Goal: Task Accomplishment & Management: Manage account settings

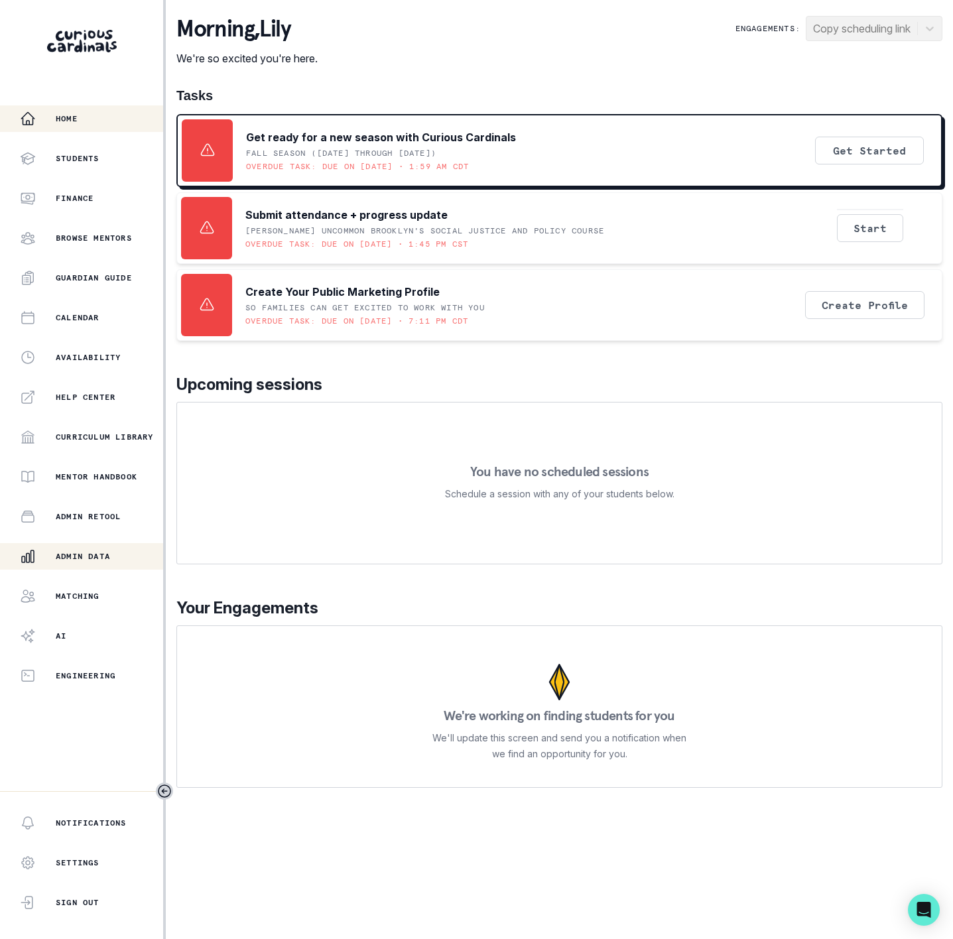
click at [90, 561] on p "Admin Data" at bounding box center [83, 556] width 54 height 11
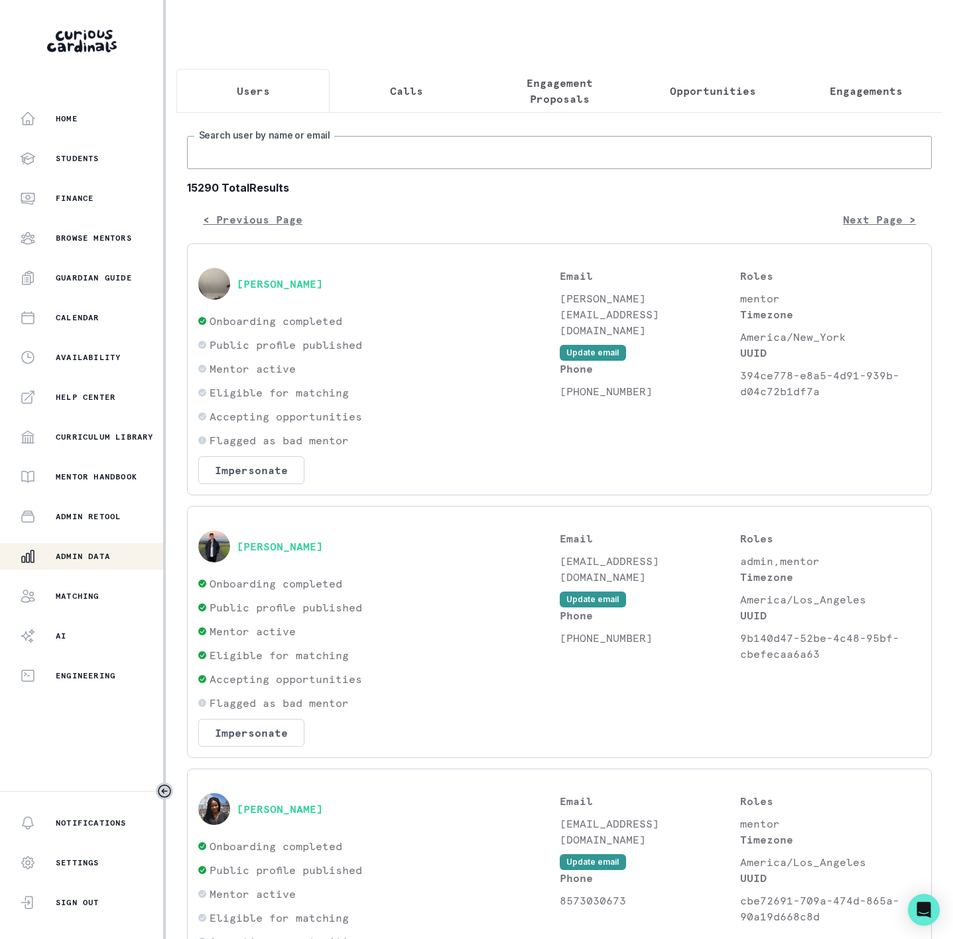
click at [255, 169] on input "Search user by name or email" at bounding box center [559, 152] width 745 height 33
paste input "[PERSON_NAME]"
type input "[PERSON_NAME]"
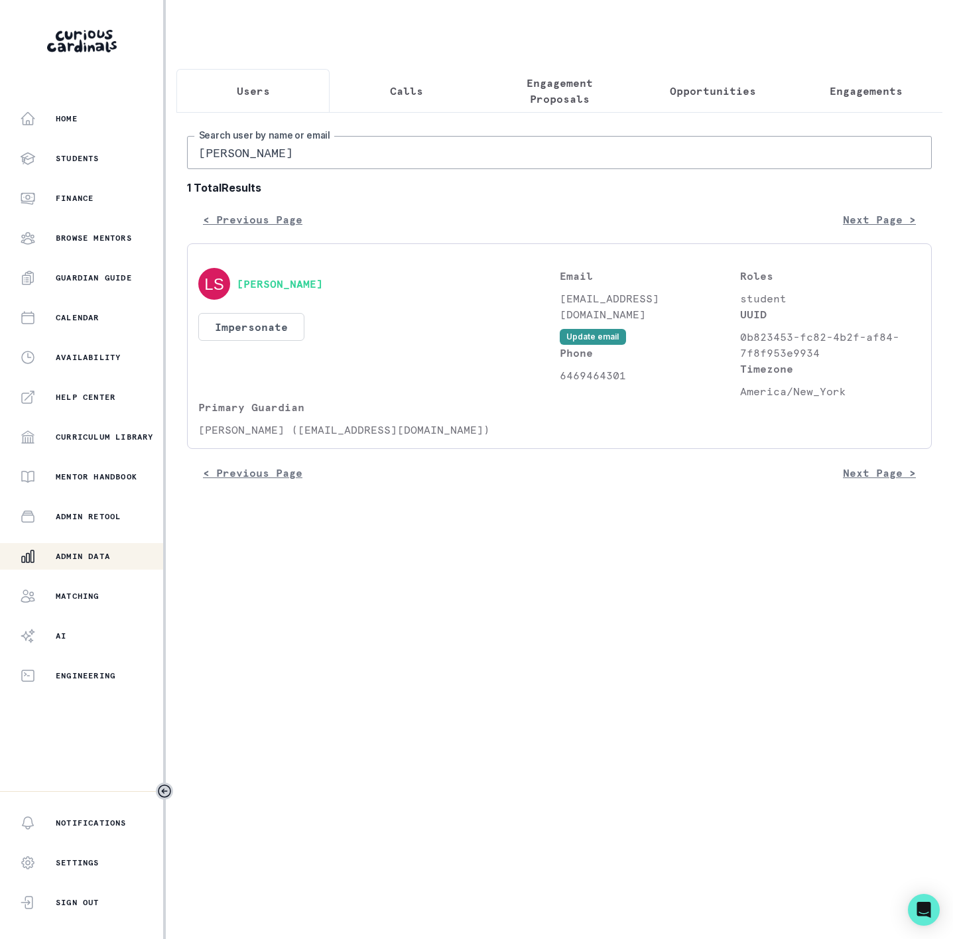
click at [846, 88] on p "Engagements" at bounding box center [866, 91] width 73 height 16
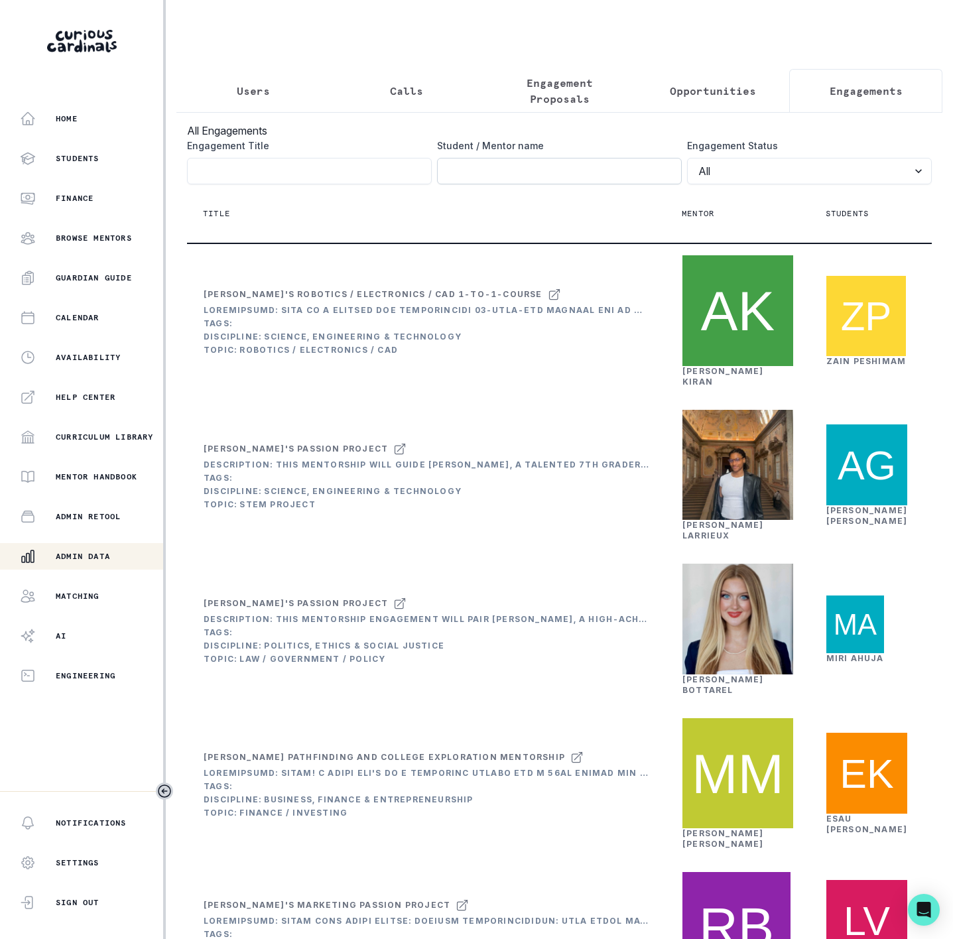
click at [437, 184] on input "Engagement Title" at bounding box center [559, 171] width 245 height 27
paste input "[PERSON_NAME]"
type input "[PERSON_NAME]"
click button "submit" at bounding box center [0, 0] width 0 height 0
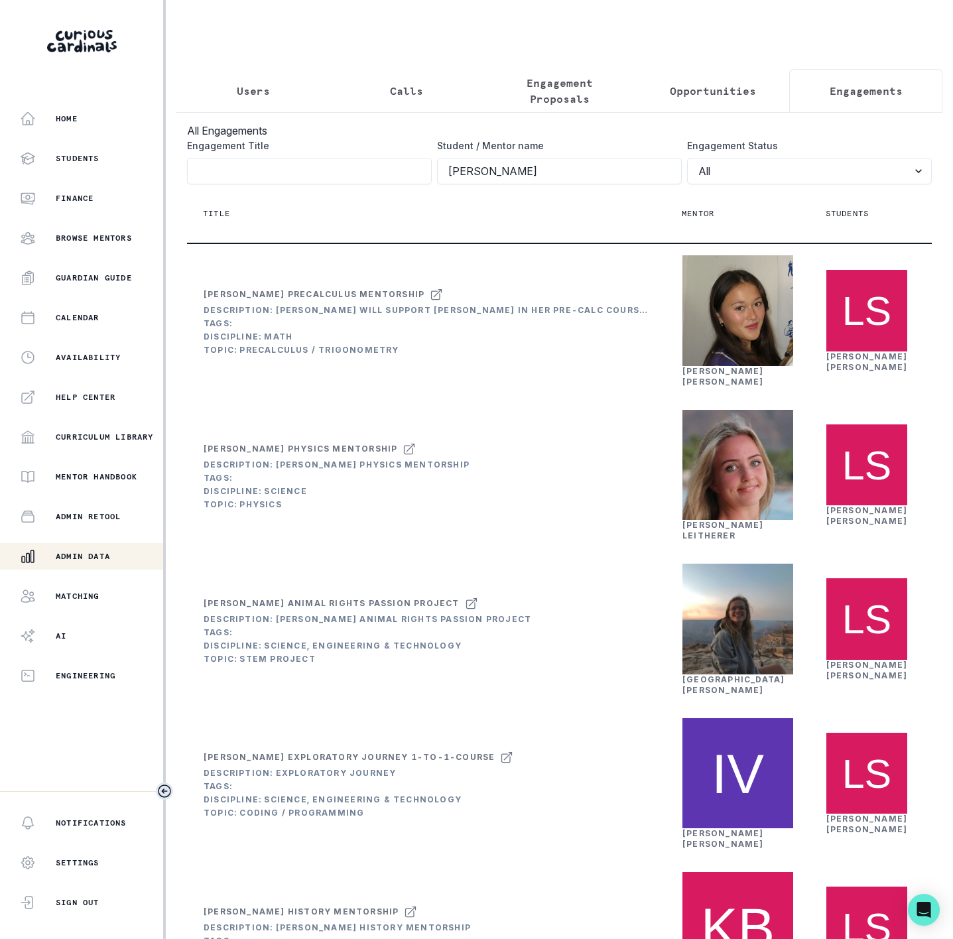
click at [160, 790] on icon "Toggle sidebar" at bounding box center [165, 791] width 16 height 16
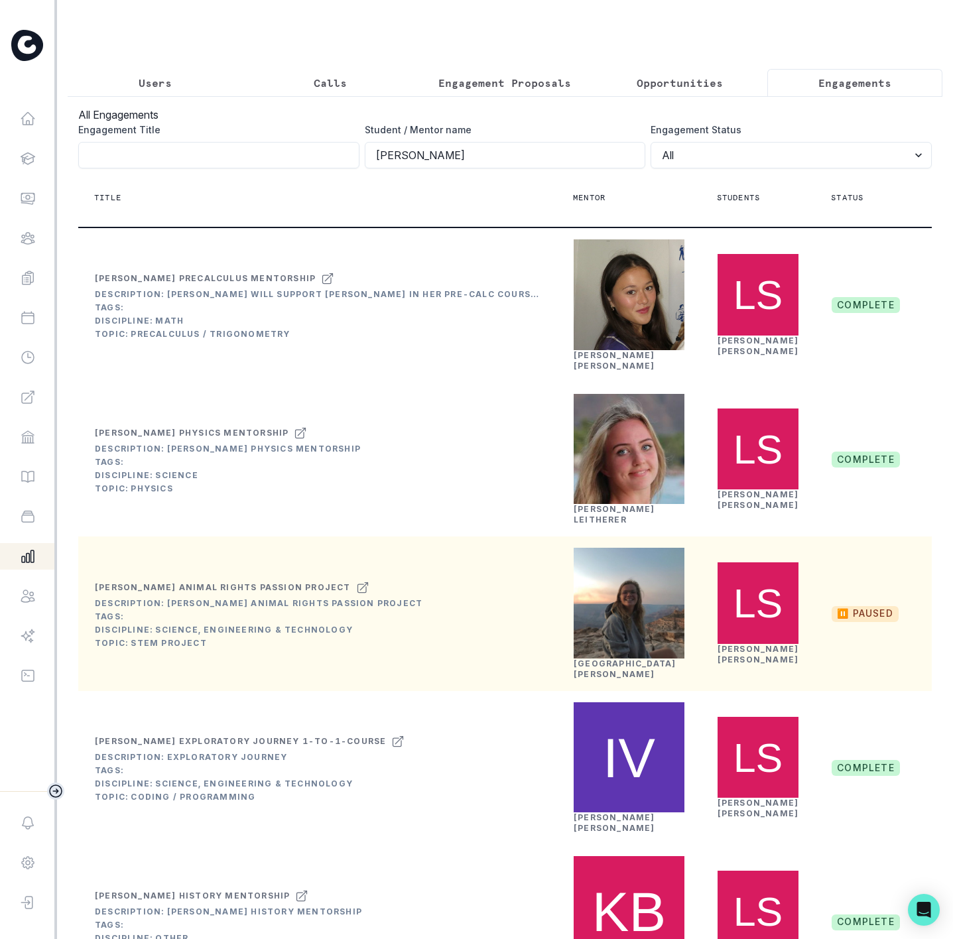
scroll to position [398, 0]
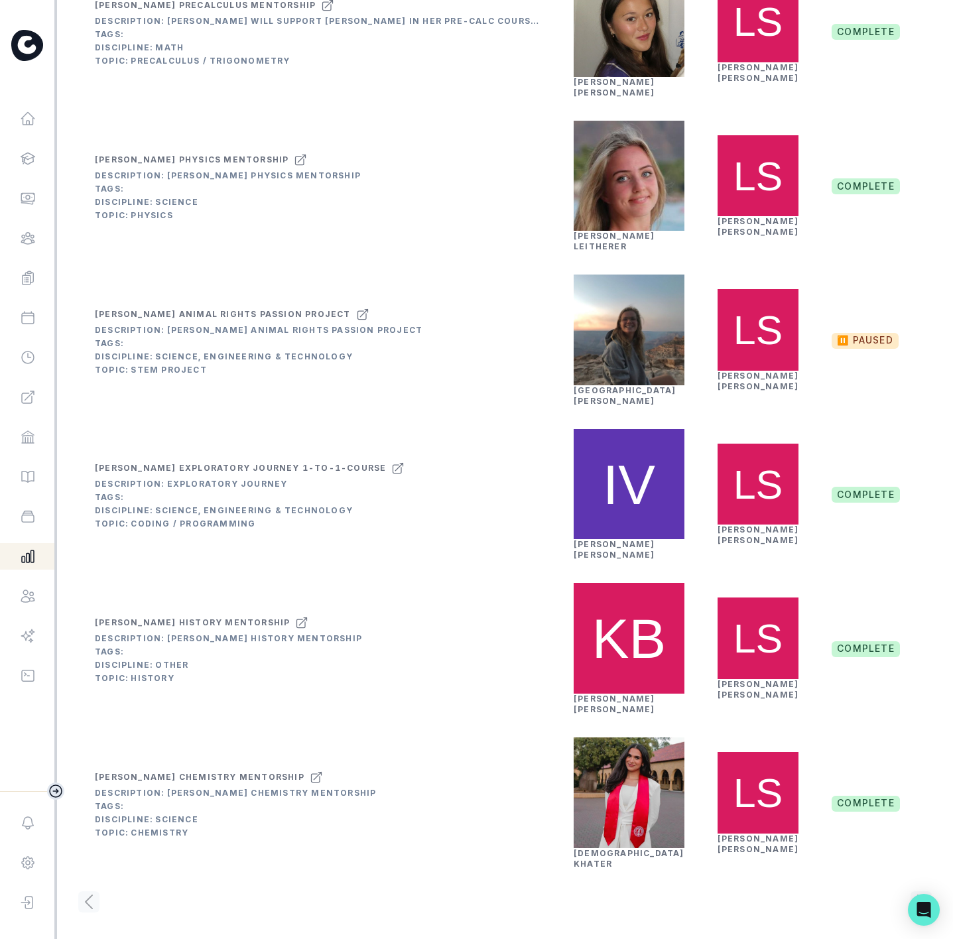
click at [33, 562] on icon "button" at bounding box center [28, 557] width 12 height 12
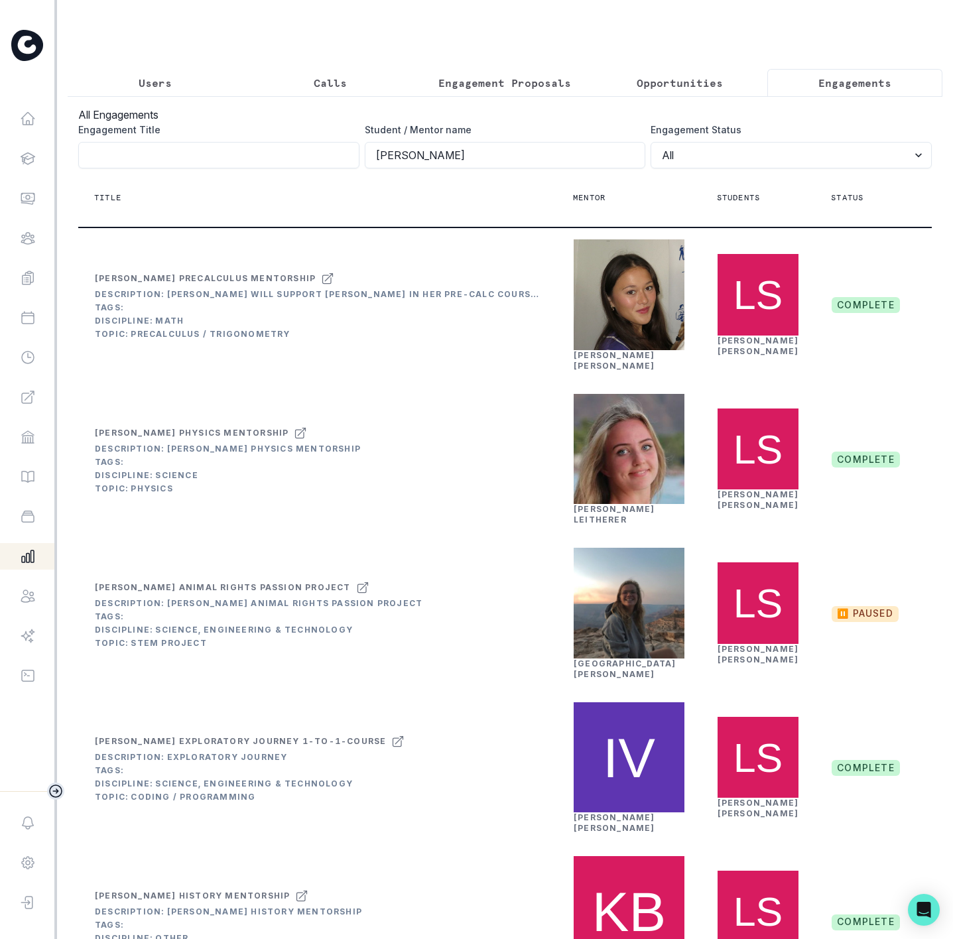
drag, startPoint x: 450, startPoint y: 162, endPoint x: 325, endPoint y: 153, distance: 125.0
click at [325, 153] on div "Engagement Title Student / Mentor name [PERSON_NAME] Engagement Status All Acti…" at bounding box center [505, 146] width 854 height 46
click at [233, 168] on input "Engagement Title" at bounding box center [218, 155] width 281 height 27
paste input "[PERSON_NAME] Passion Project"
type input "[PERSON_NAME] Passion Project"
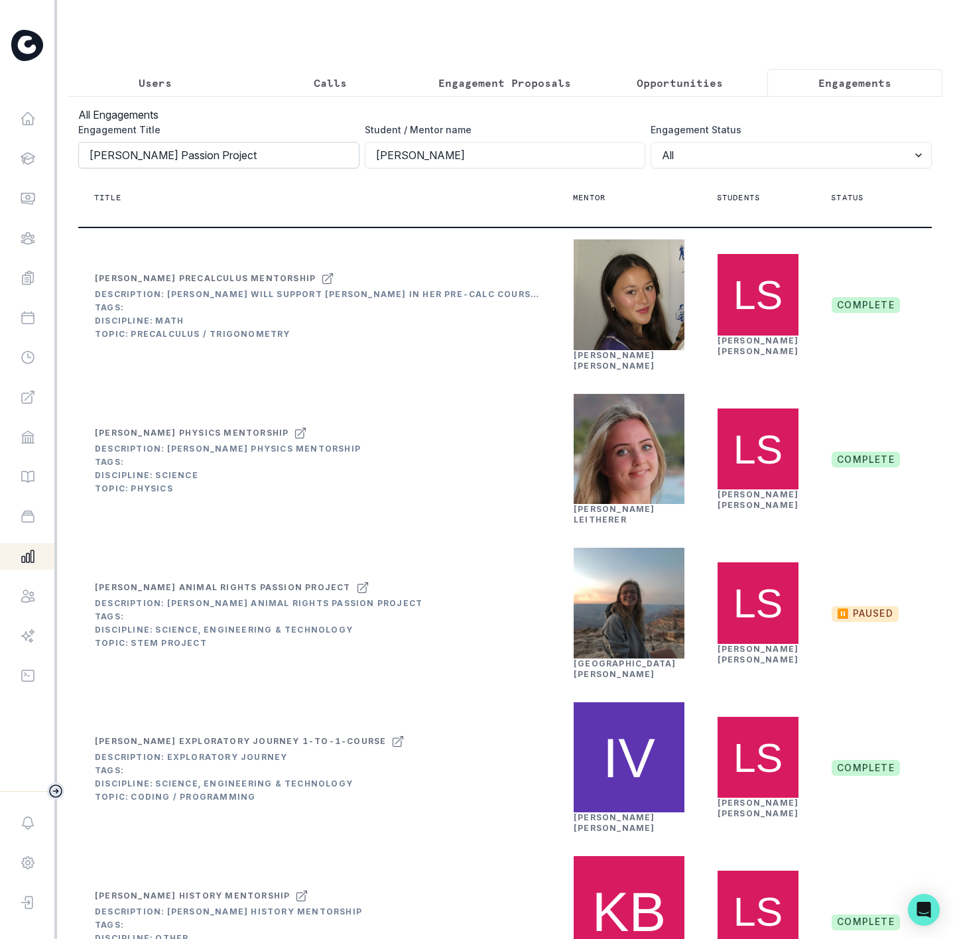
drag, startPoint x: 206, startPoint y: 166, endPoint x: 138, endPoint y: 166, distance: 67.7
click at [139, 166] on div "Engagement Title [PERSON_NAME] Passion Project Student / Mentor name [PERSON_NA…" at bounding box center [505, 146] width 854 height 46
click button "submit" at bounding box center [0, 0] width 0 height 0
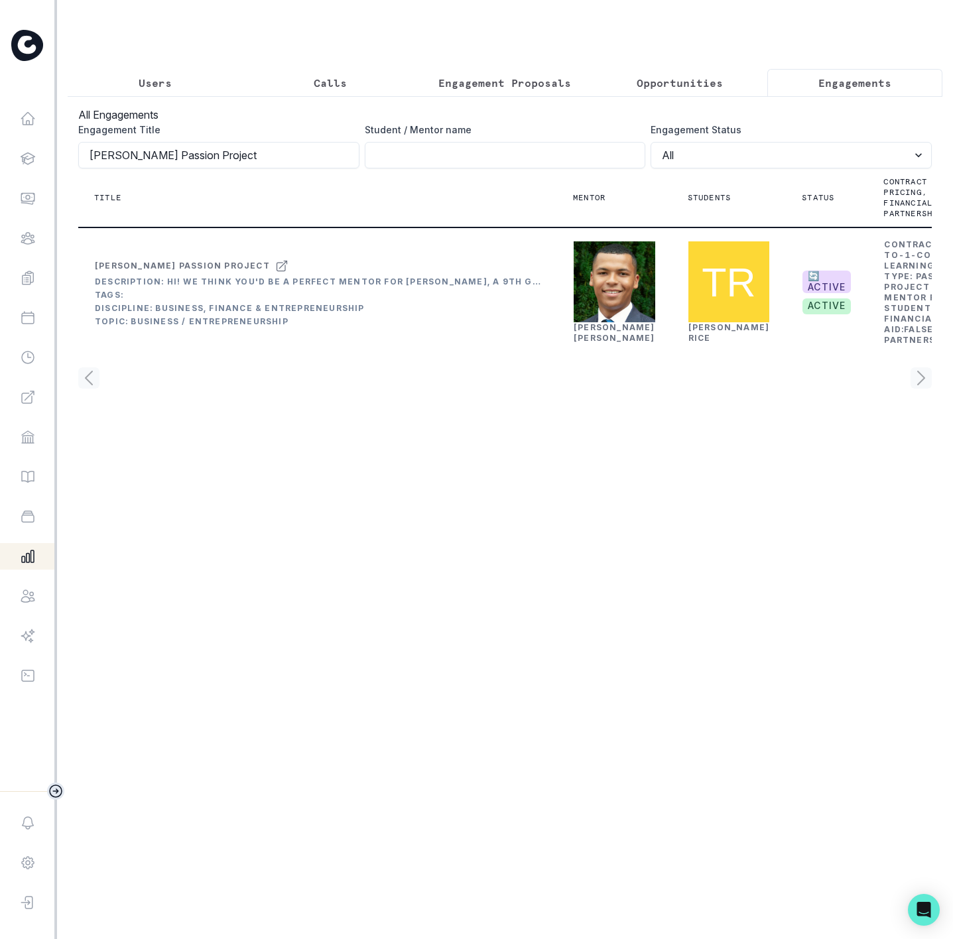
scroll to position [0, 103]
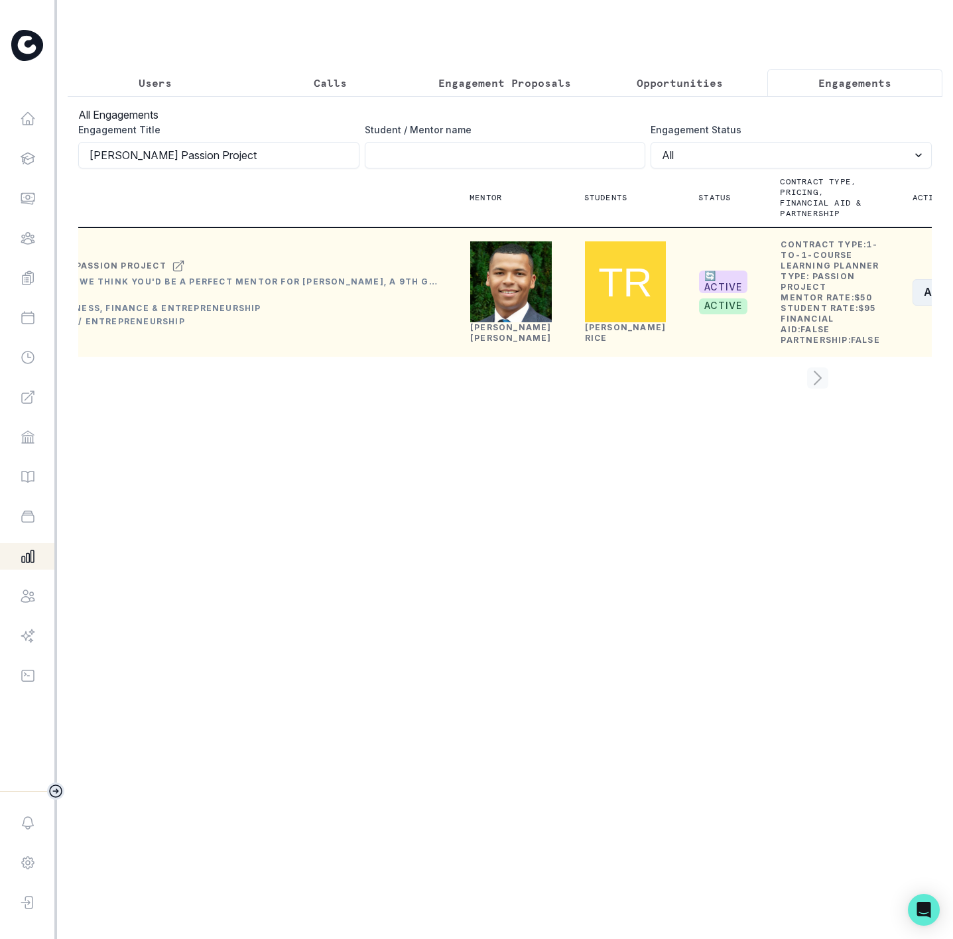
click at [913, 306] on button "Actions" at bounding box center [952, 292] width 79 height 27
click at [811, 389] on button "Edit" at bounding box center [842, 390] width 147 height 21
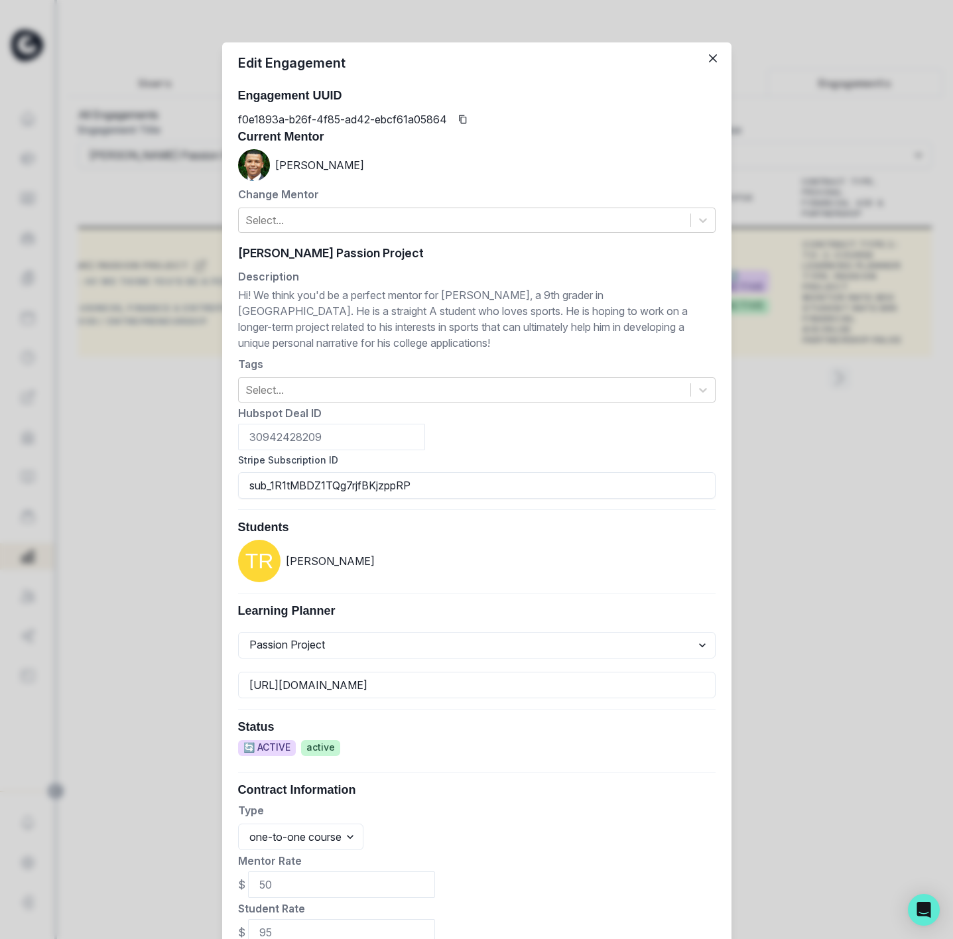
drag, startPoint x: 413, startPoint y: 490, endPoint x: 189, endPoint y: 362, distance: 257.6
click at [114, 484] on div "Edit Engagement Engagement UUID f0e1893a-b26f-4f85-ad42-ebcf61a05864 Current Me…" at bounding box center [476, 469] width 953 height 939
click at [772, 633] on div "Edit Engagement Engagement UUID f0e1893a-b26f-4f85-ad42-ebcf61a05864 Current Me…" at bounding box center [476, 469] width 953 height 939
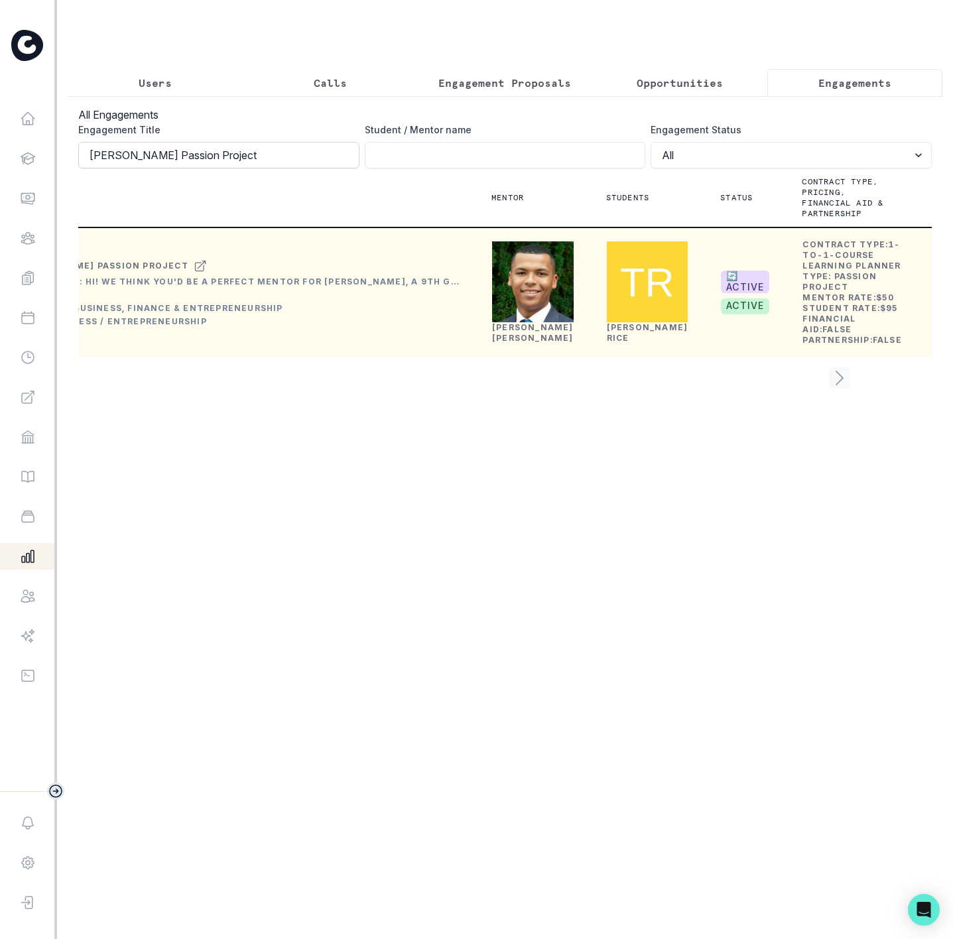
click at [255, 168] on input "[PERSON_NAME] Passion Project" at bounding box center [218, 155] width 281 height 27
click button "submit" at bounding box center [0, 0] width 0 height 0
drag, startPoint x: 138, startPoint y: 82, endPoint x: 153, endPoint y: 134, distance: 54.6
click at [139, 82] on p "Users" at bounding box center [155, 83] width 33 height 16
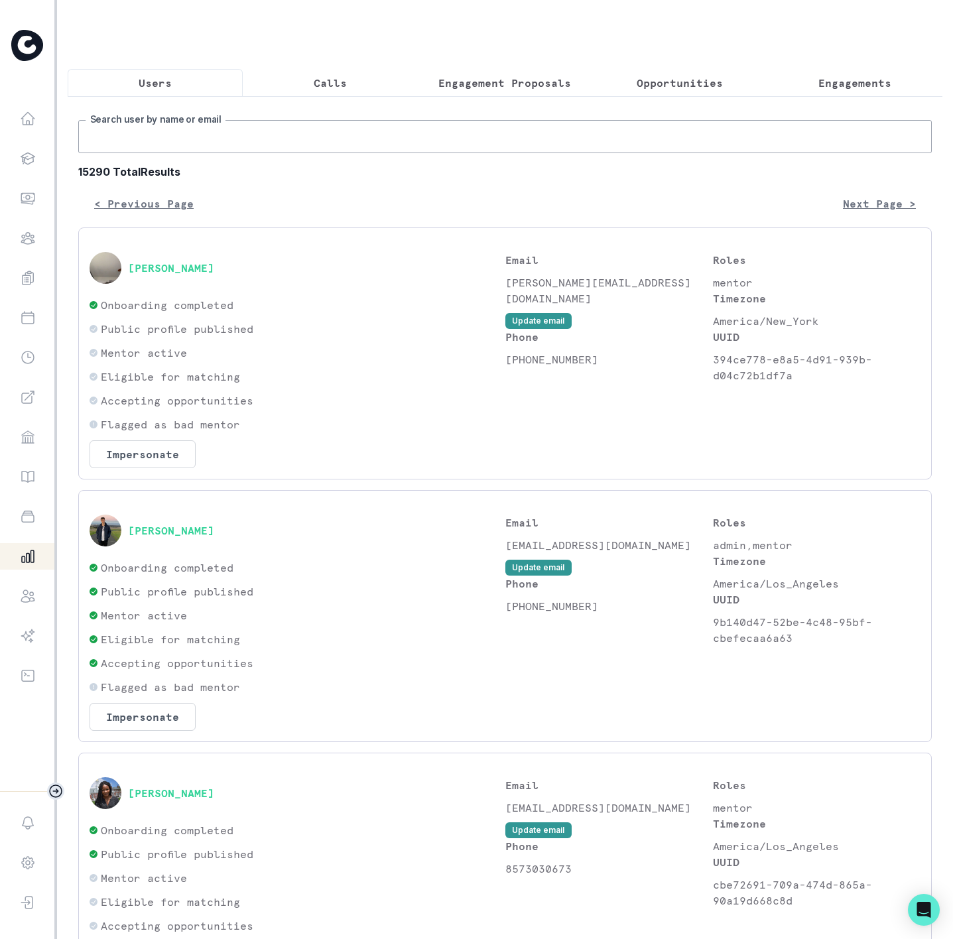
click at [161, 153] on input "Search user by name or email" at bounding box center [505, 136] width 854 height 33
paste input "[PERSON_NAME]"
type input "[PERSON_NAME]"
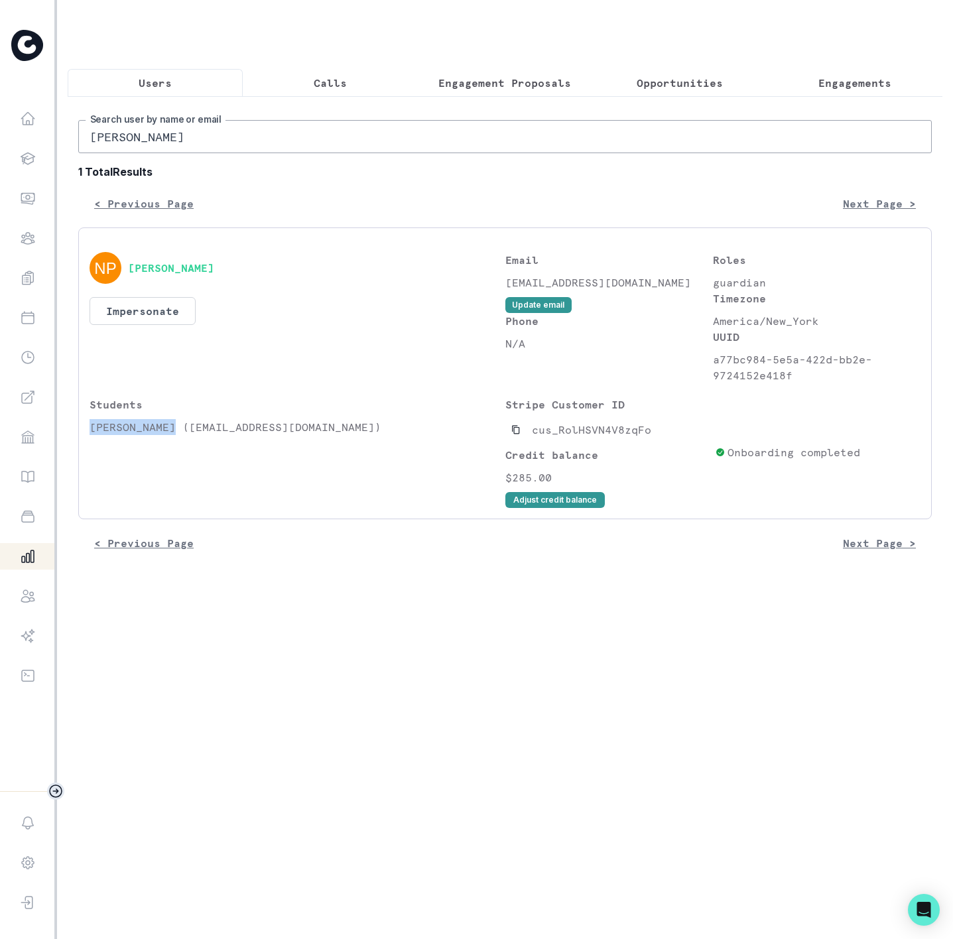
drag, startPoint x: 92, startPoint y: 444, endPoint x: 178, endPoint y: 448, distance: 86.3
click at [178, 435] on p "[PERSON_NAME] ([EMAIL_ADDRESS][DOMAIN_NAME])" at bounding box center [298, 427] width 416 height 16
copy p "[PERSON_NAME]"
click at [832, 84] on p "Engagements" at bounding box center [855, 83] width 73 height 16
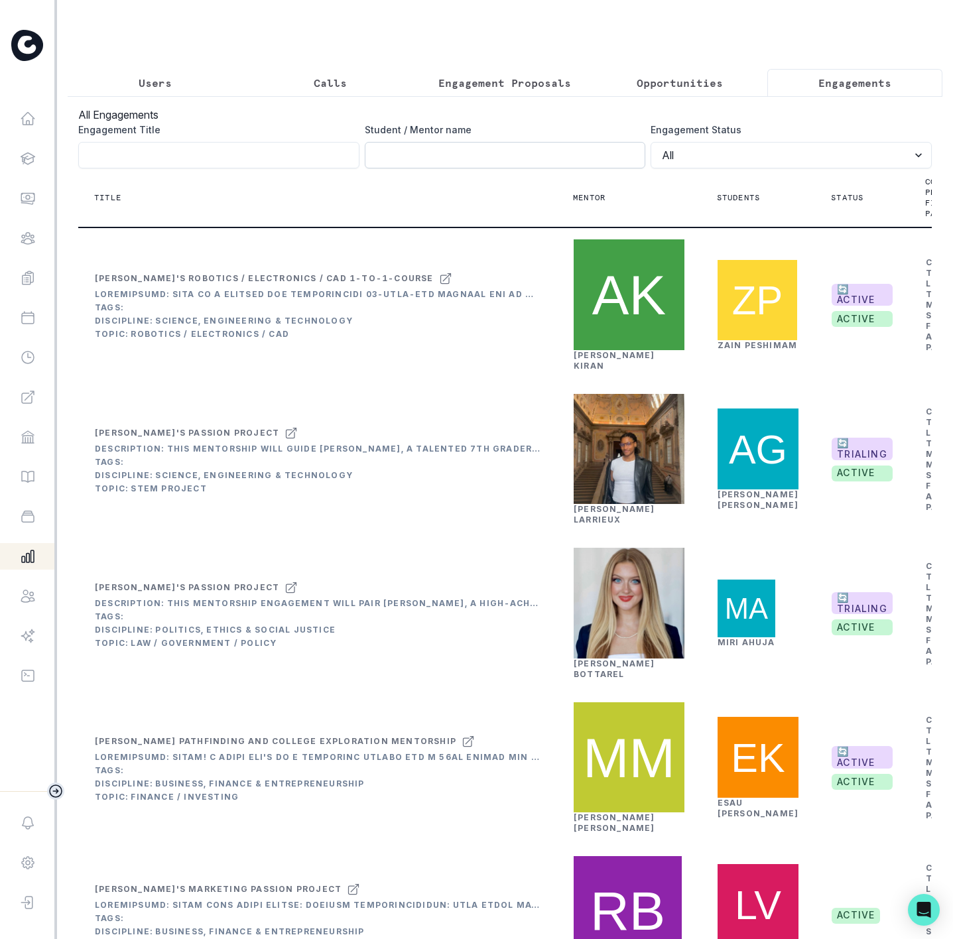
click at [392, 161] on input "Engagement Title" at bounding box center [505, 155] width 281 height 27
paste input "[PERSON_NAME]"
type input "[PERSON_NAME]"
click button "submit" at bounding box center [0, 0] width 0 height 0
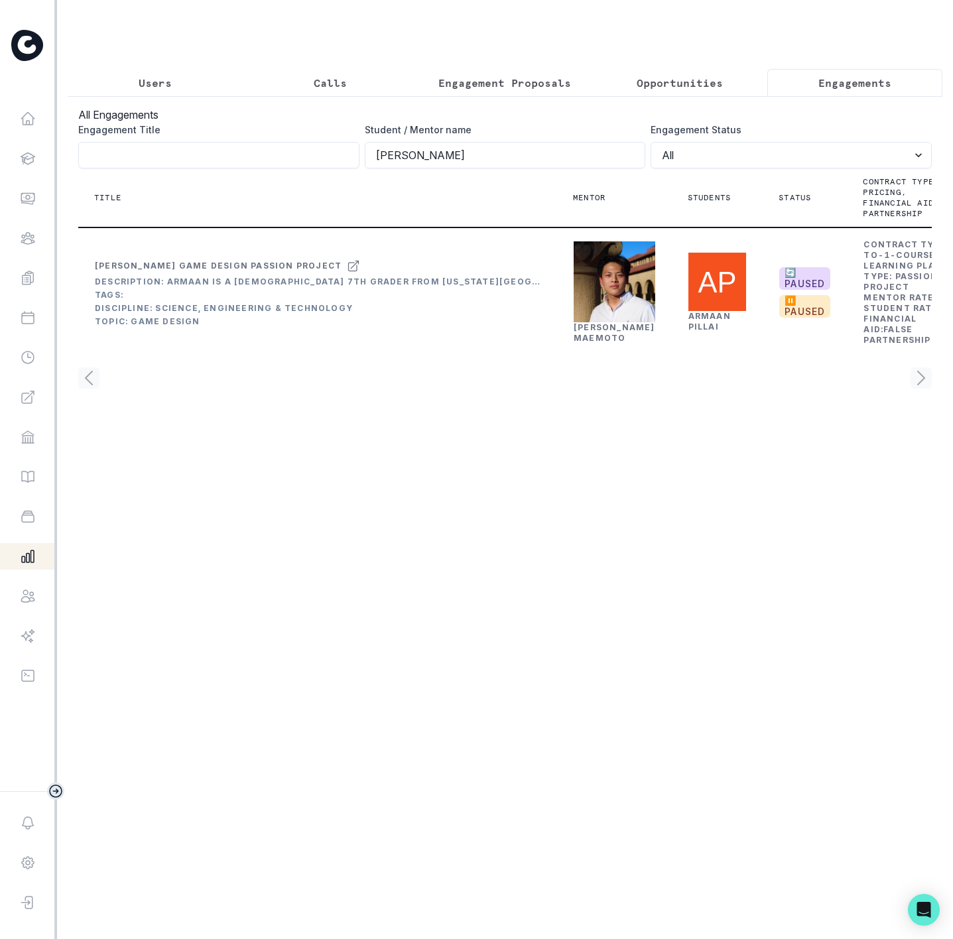
scroll to position [0, 106]
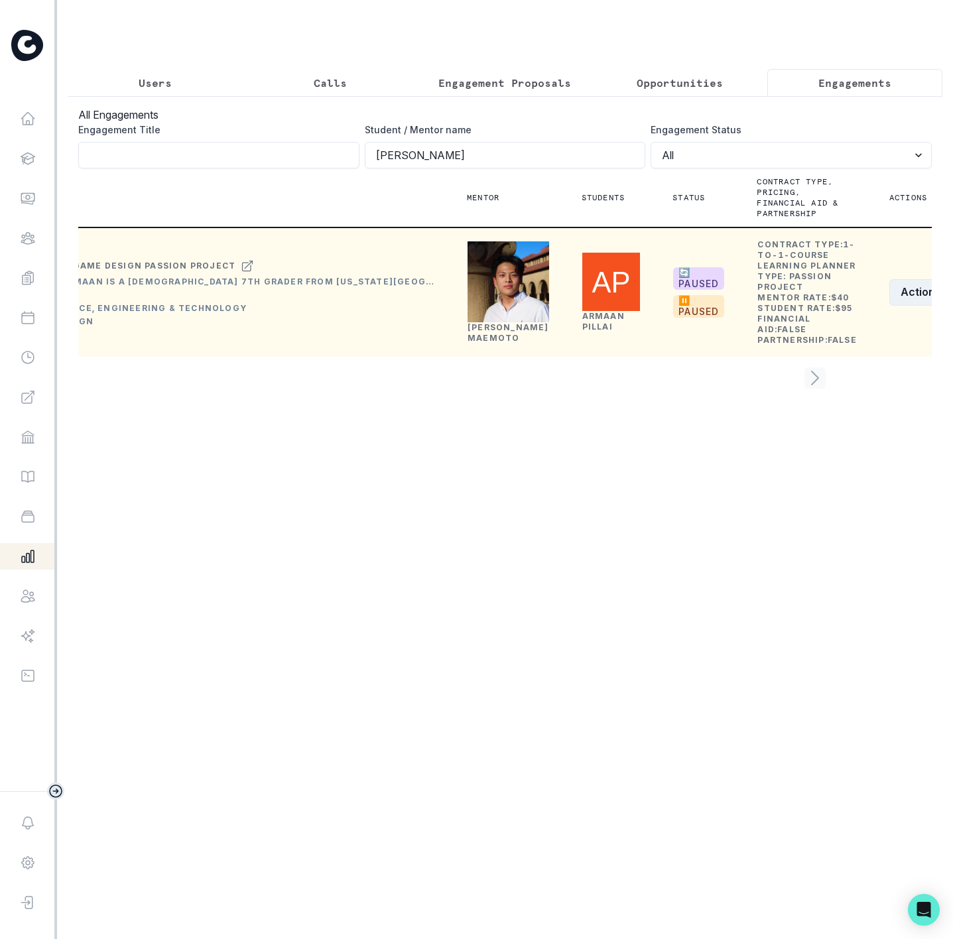
click at [890, 306] on button "Actions" at bounding box center [929, 292] width 79 height 27
click at [825, 390] on button "Edit" at bounding box center [842, 390] width 147 height 21
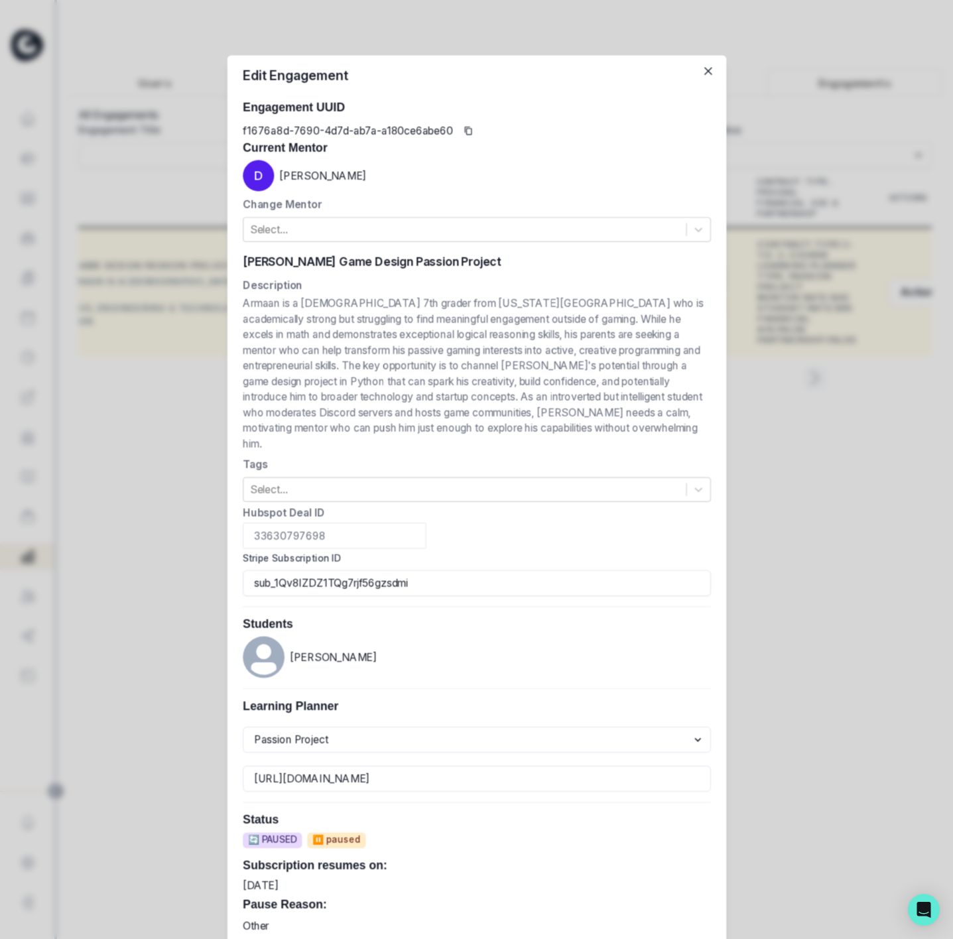
scroll to position [0, 84]
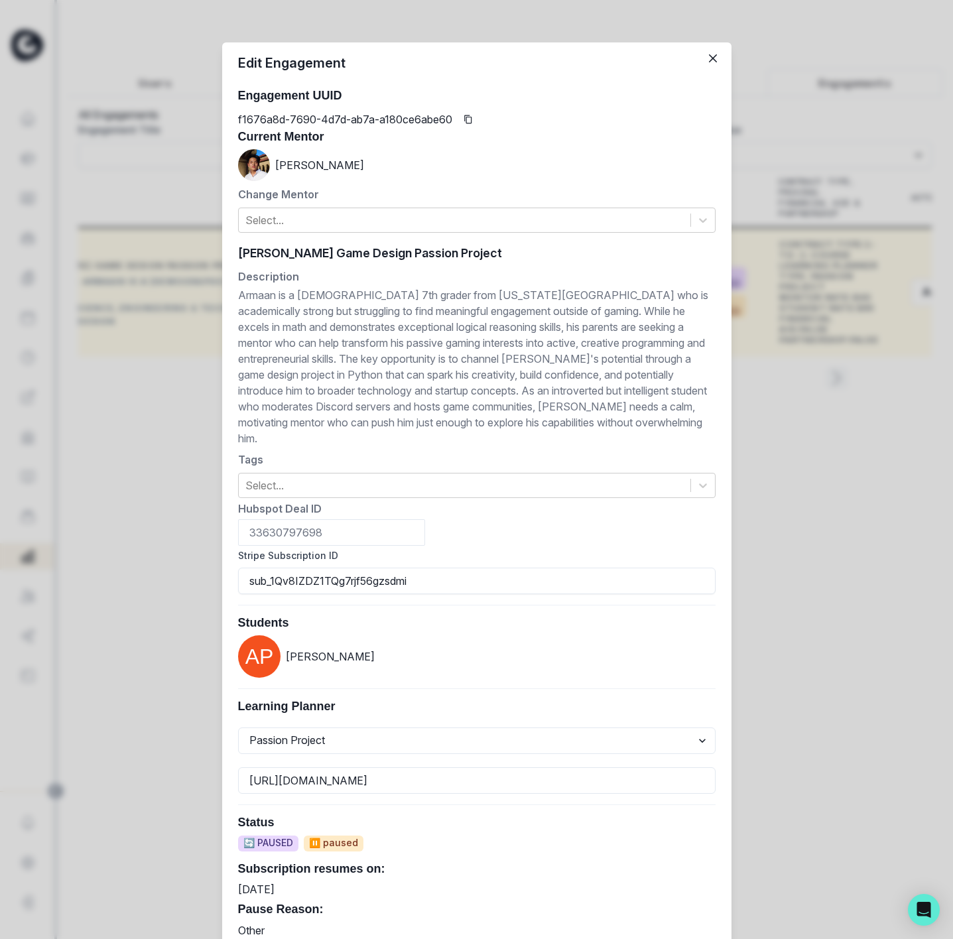
drag, startPoint x: 396, startPoint y: 559, endPoint x: 122, endPoint y: 533, distance: 275.2
click at [111, 548] on div "Edit Engagement Engagement UUID f1676a8d-7690-4d7d-ab7a-a180ce6abe60 Current Me…" at bounding box center [476, 469] width 953 height 939
click at [783, 606] on div "Edit Engagement Engagement UUID f1676a8d-7690-4d7d-ab7a-a180ce6abe60 Current Me…" at bounding box center [476, 469] width 953 height 939
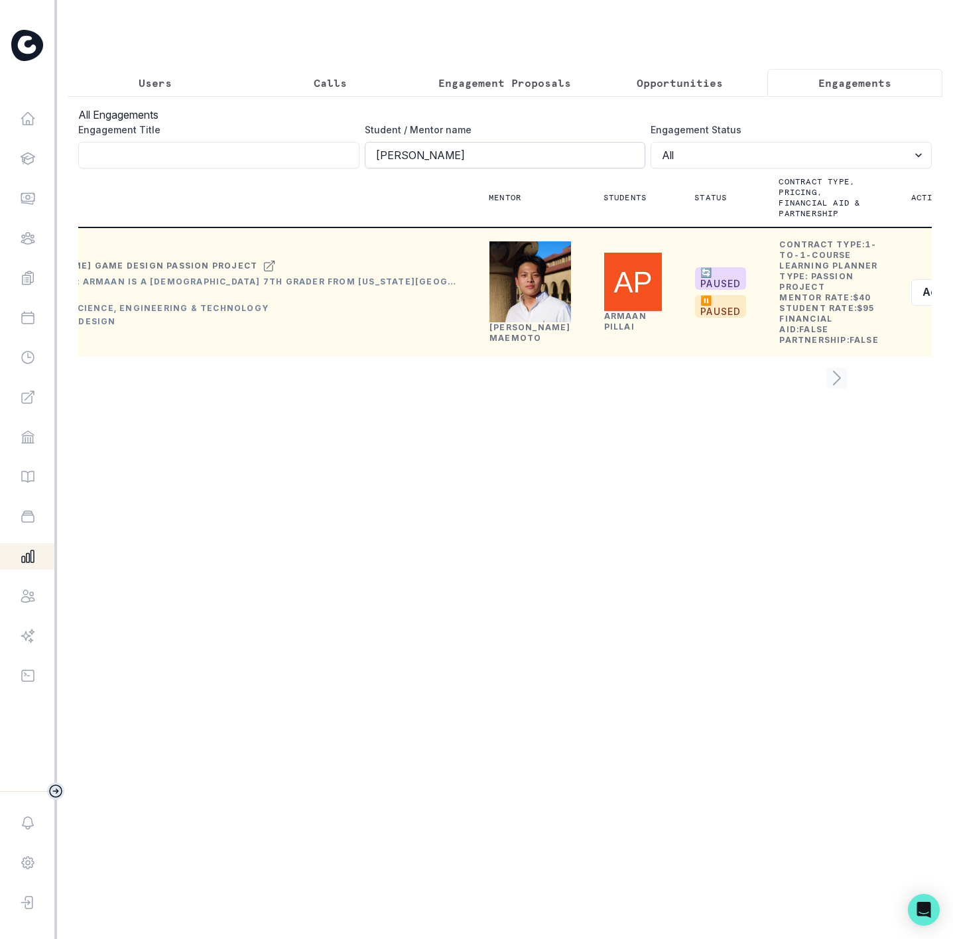
click at [446, 164] on input "[PERSON_NAME]" at bounding box center [505, 155] width 281 height 27
click button "submit" at bounding box center [0, 0] width 0 height 0
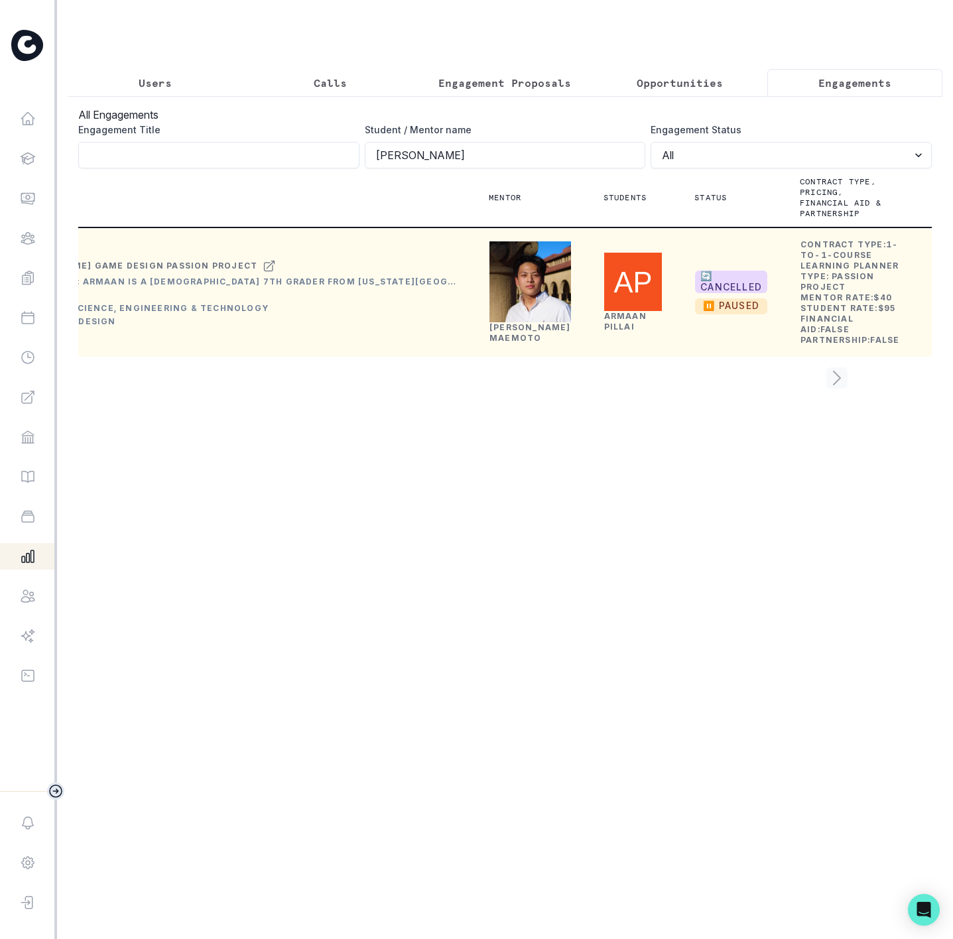
click at [932, 306] on button "Actions" at bounding box center [971, 292] width 79 height 27
click at [842, 392] on button "Edit" at bounding box center [878, 390] width 147 height 21
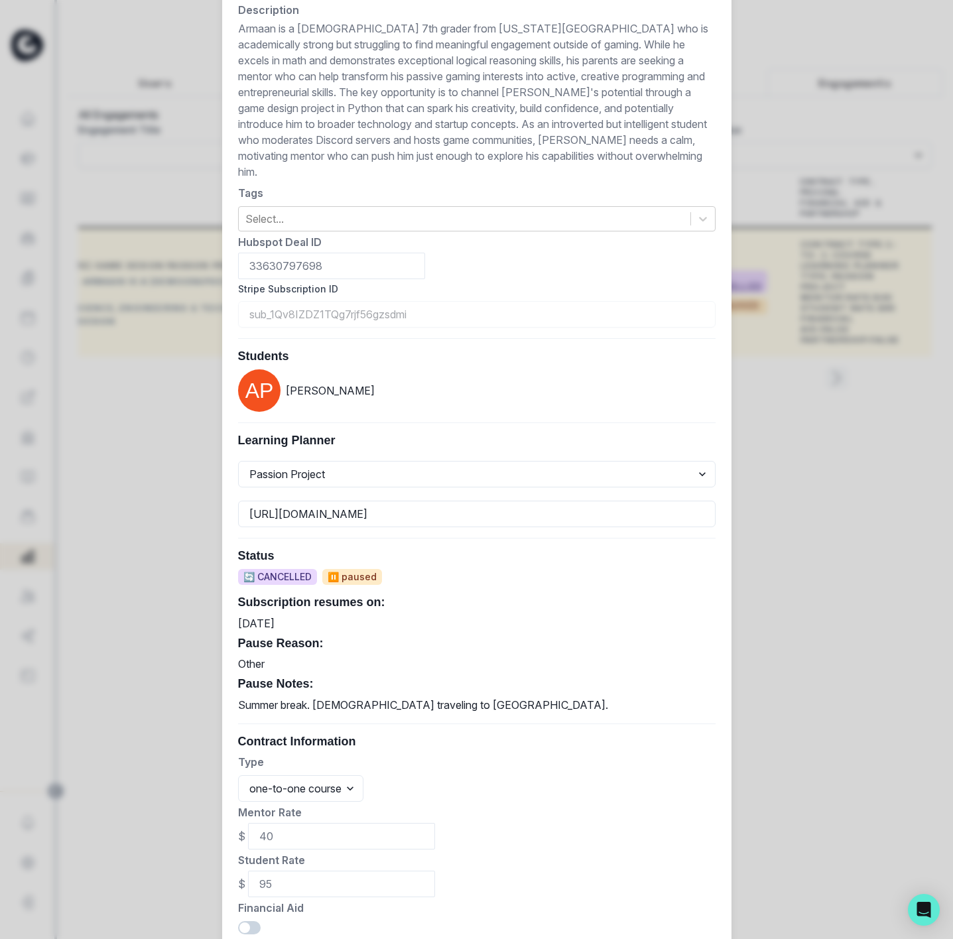
scroll to position [299, 0]
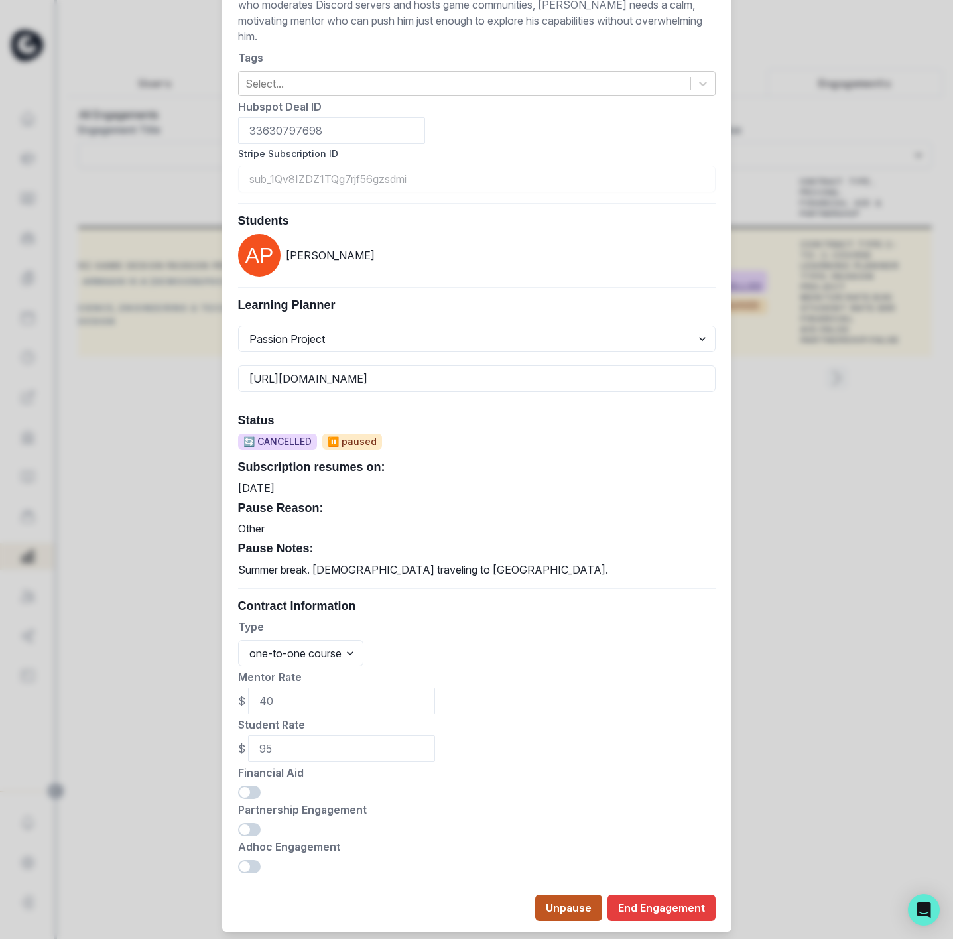
click at [581, 895] on button "Unpause" at bounding box center [568, 908] width 67 height 27
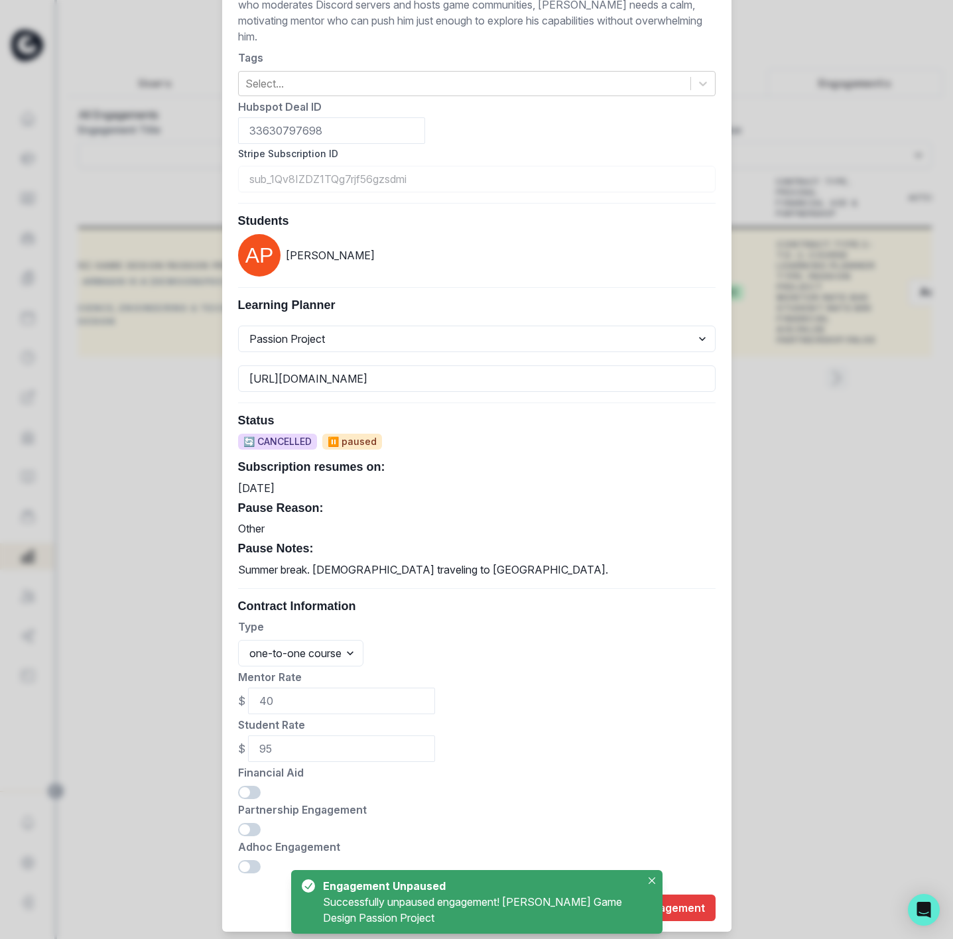
click at [852, 586] on div "Edit Engagement Engagement UUID f1676a8d-7690-4d7d-ab7a-a180ce6abe60 [PERSON_NA…" at bounding box center [476, 469] width 953 height 939
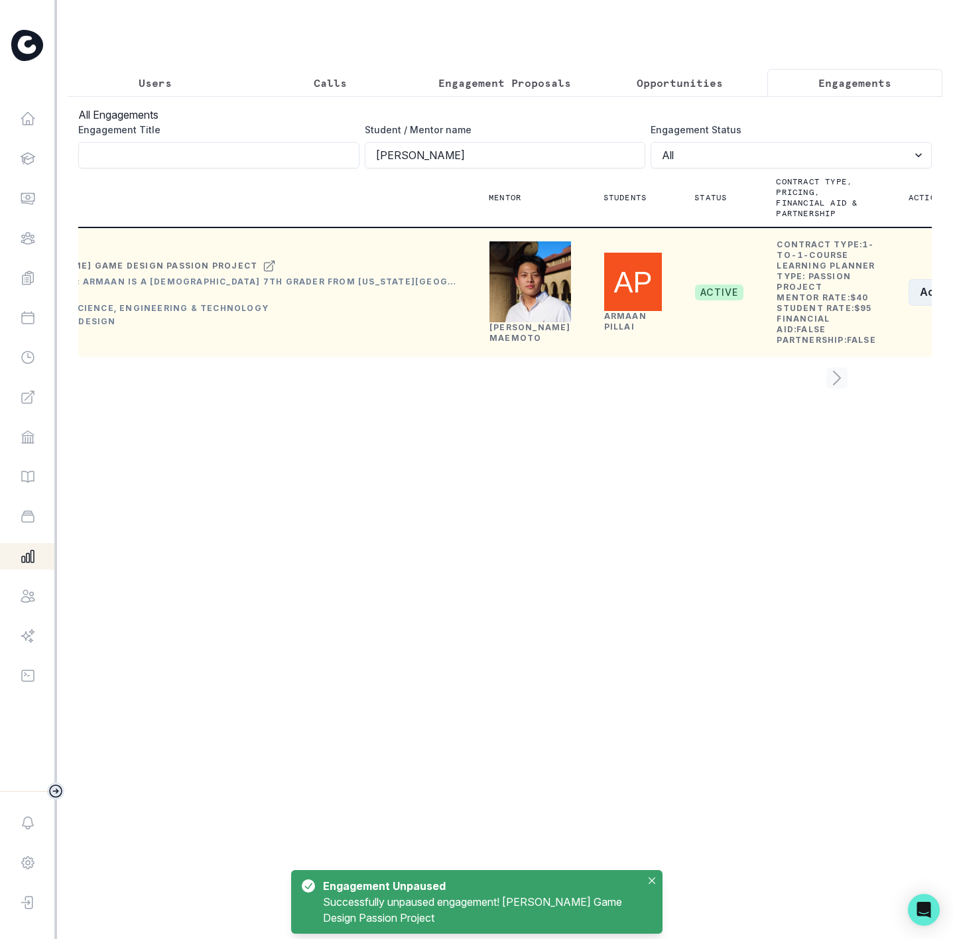
click at [909, 306] on button "Actions" at bounding box center [948, 292] width 79 height 27
click at [840, 397] on button "Edit" at bounding box center [860, 390] width 147 height 21
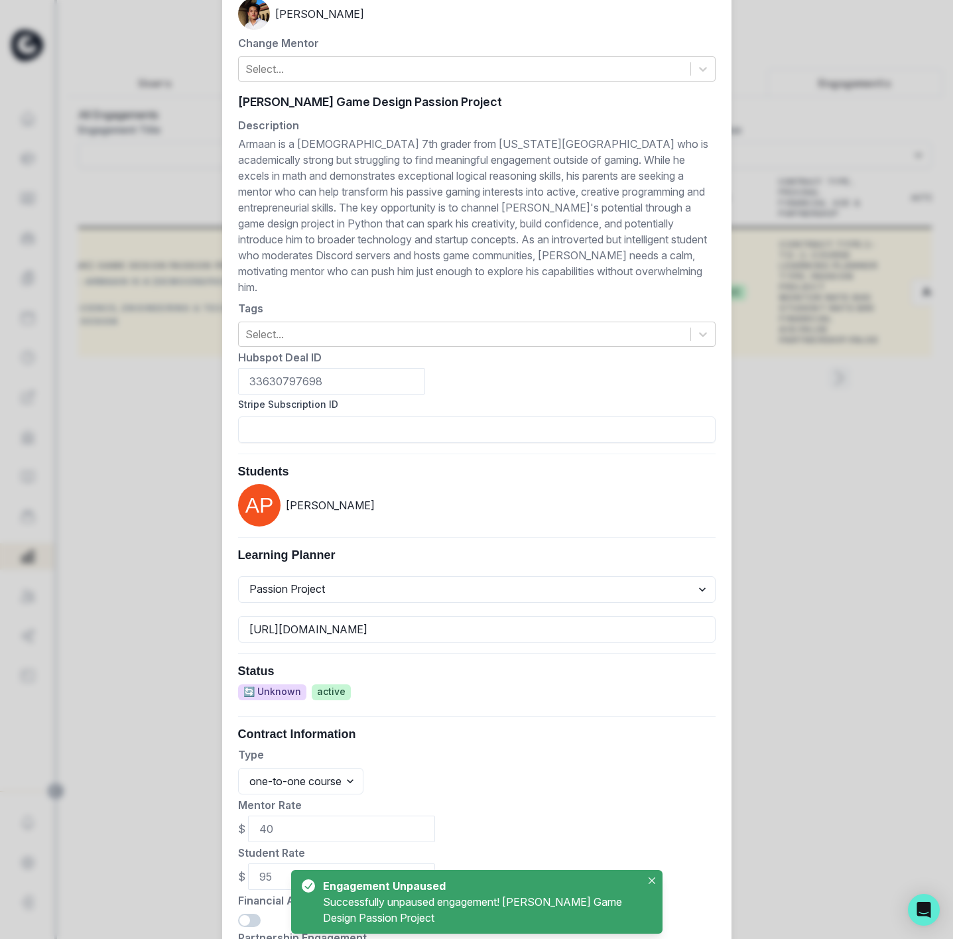
scroll to position [300, 0]
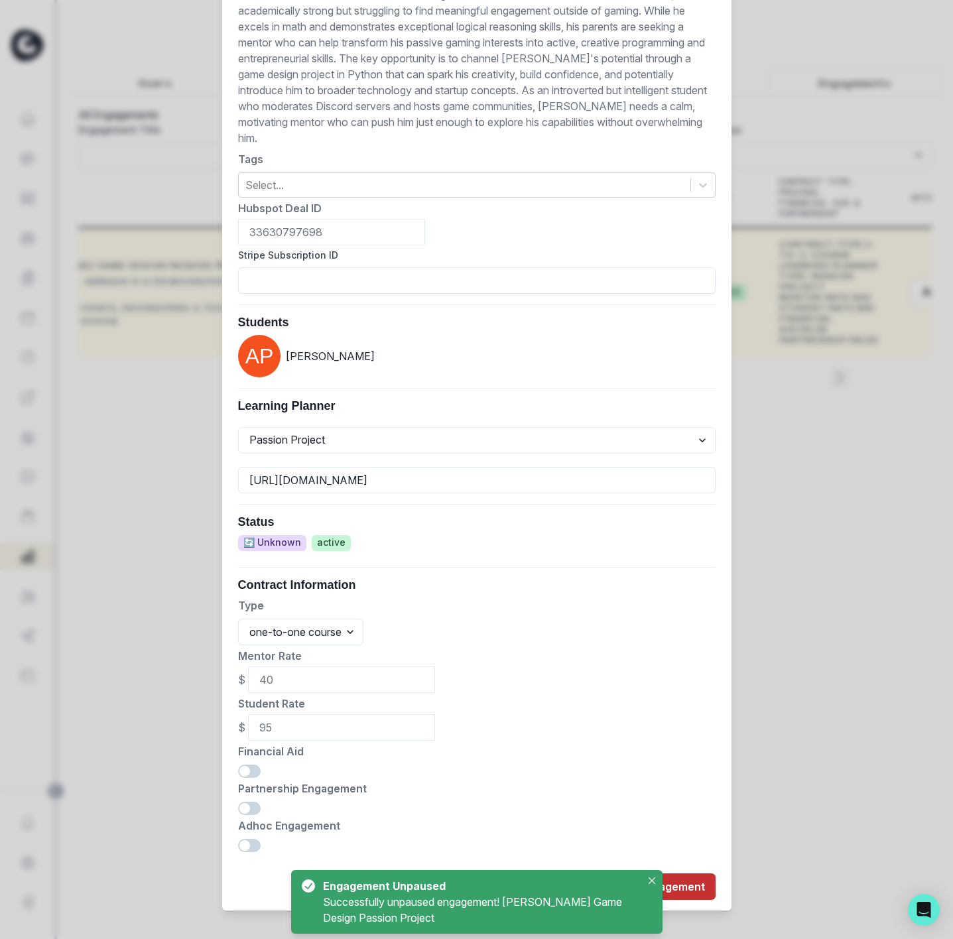
click at [693, 874] on button "End Engagement" at bounding box center [662, 887] width 108 height 27
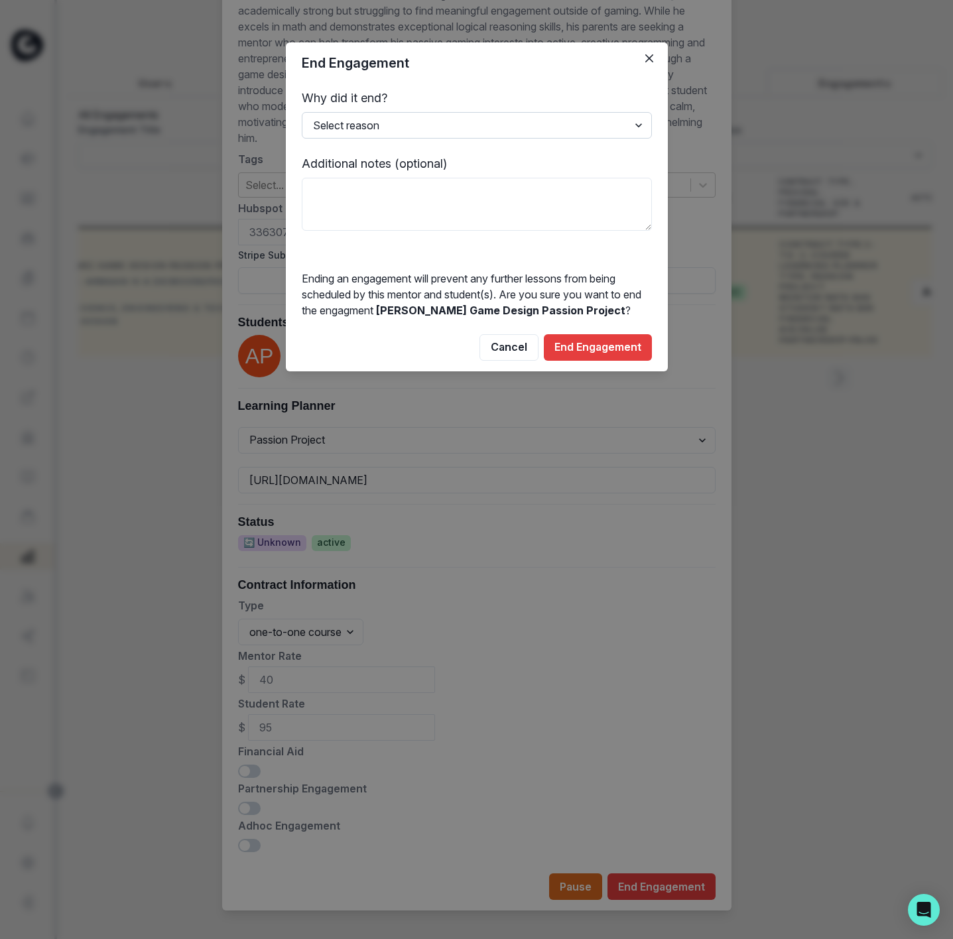
click at [420, 120] on select "Select reason Completed Ended by customer Ended by mentor Other (please add add…" at bounding box center [477, 125] width 350 height 27
select select "Other"
click at [302, 112] on select "Select reason Completed Ended by customer Ended by mentor Other (please add add…" at bounding box center [477, 125] width 350 height 27
click at [331, 193] on textarea at bounding box center [477, 204] width 350 height 53
type textarea "student busy"
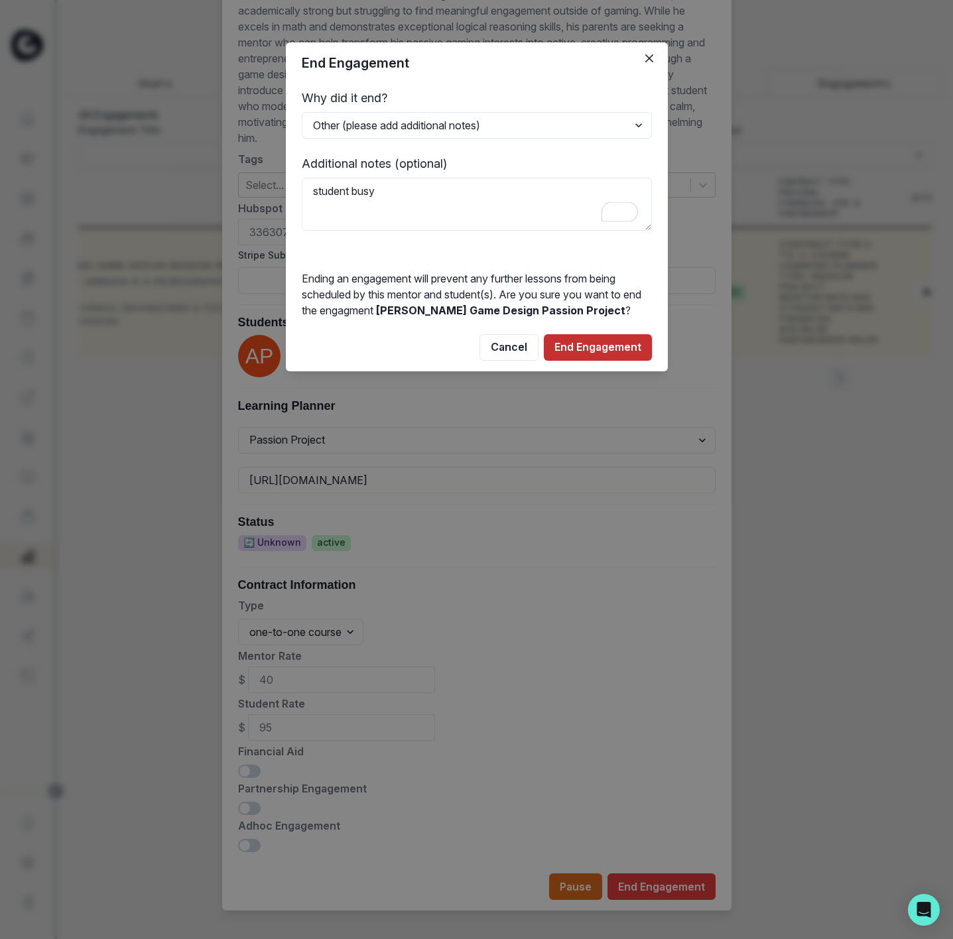
click at [623, 346] on button "End Engagement" at bounding box center [598, 347] width 108 height 27
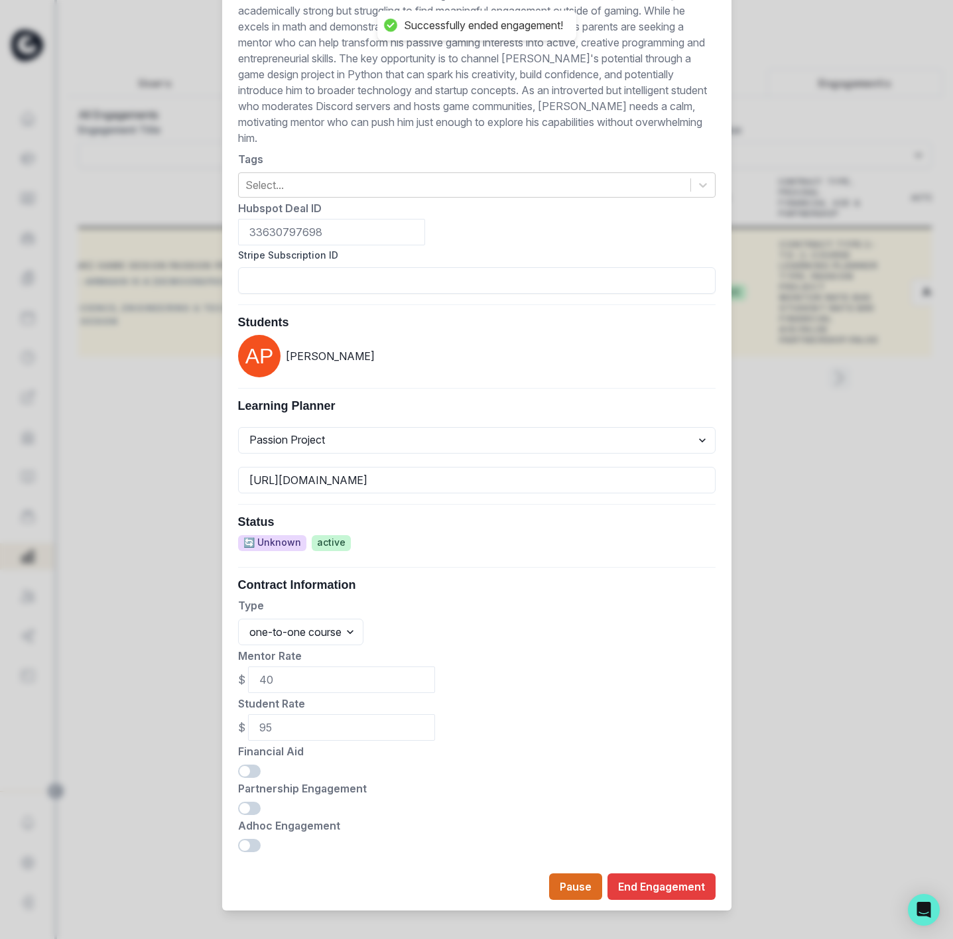
click at [838, 747] on div "Edit Engagement Engagement UUID f1676a8d-7690-4d7d-ab7a-a180ce6abe60 Current Me…" at bounding box center [476, 469] width 953 height 939
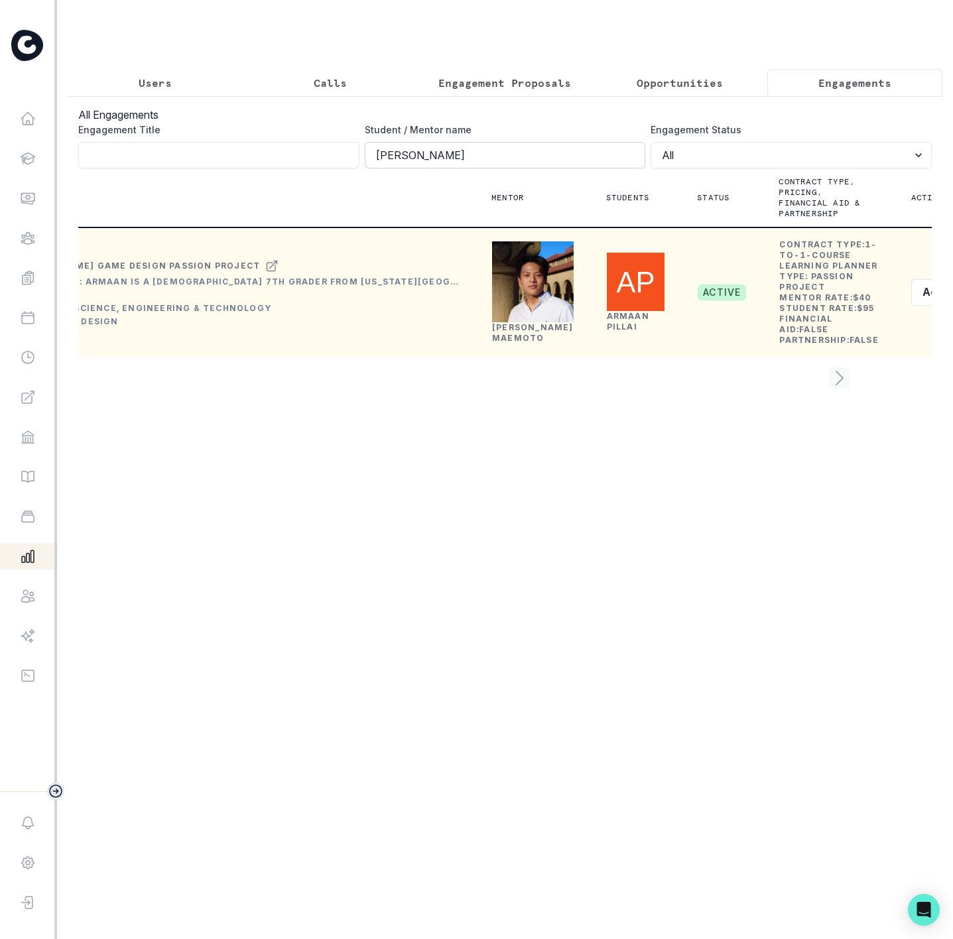
click at [450, 167] on input "[PERSON_NAME]" at bounding box center [505, 155] width 281 height 27
click button "submit" at bounding box center [0, 0] width 0 height 0
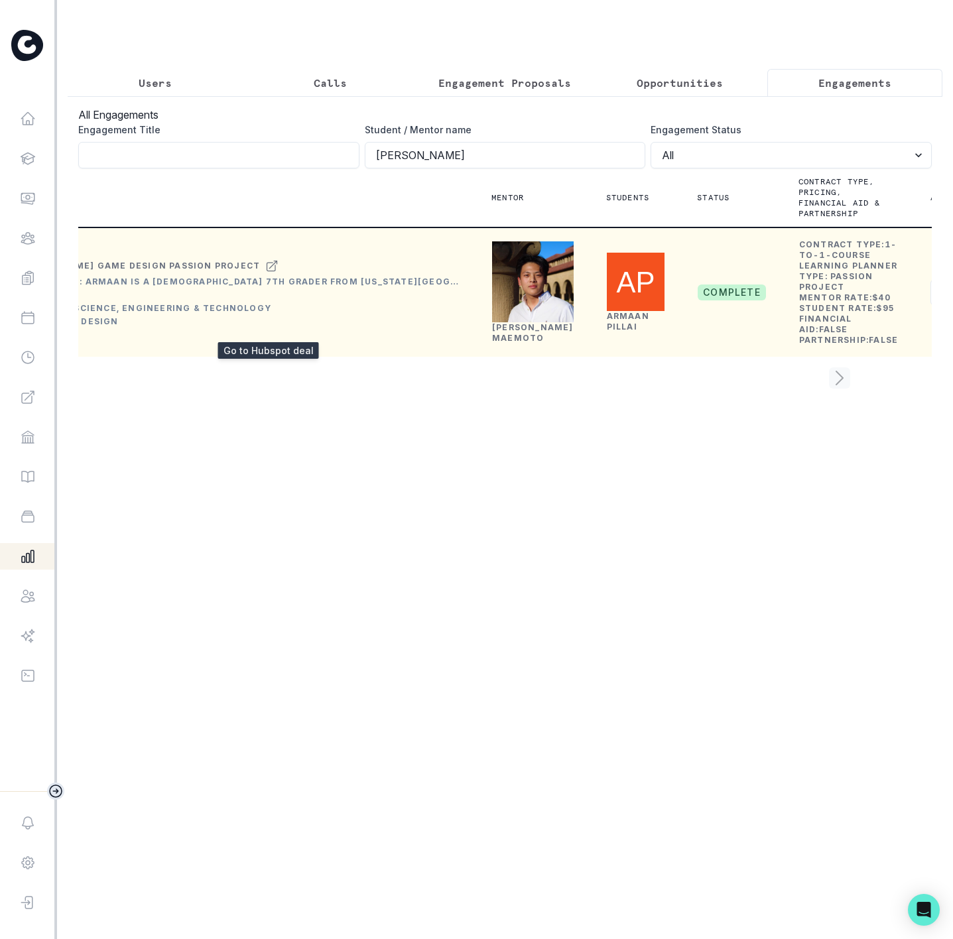
click at [265, 274] on icon at bounding box center [271, 266] width 13 height 16
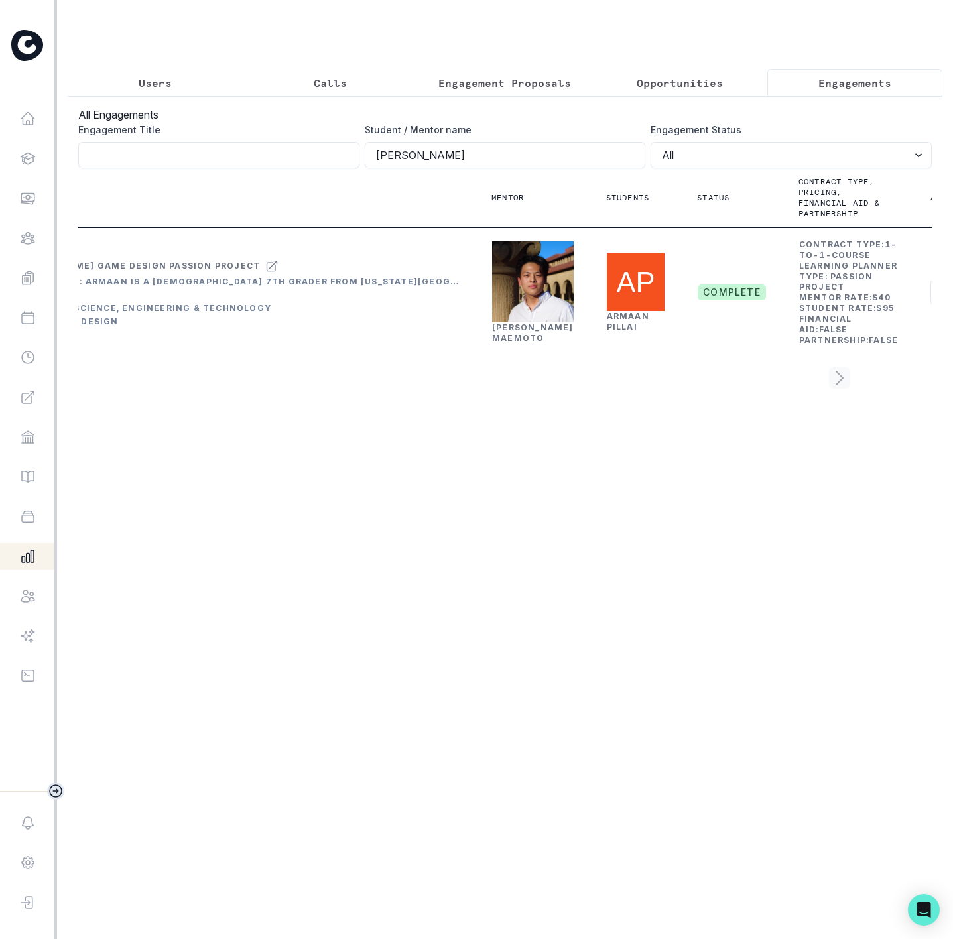
click at [164, 86] on p "Users" at bounding box center [155, 83] width 33 height 16
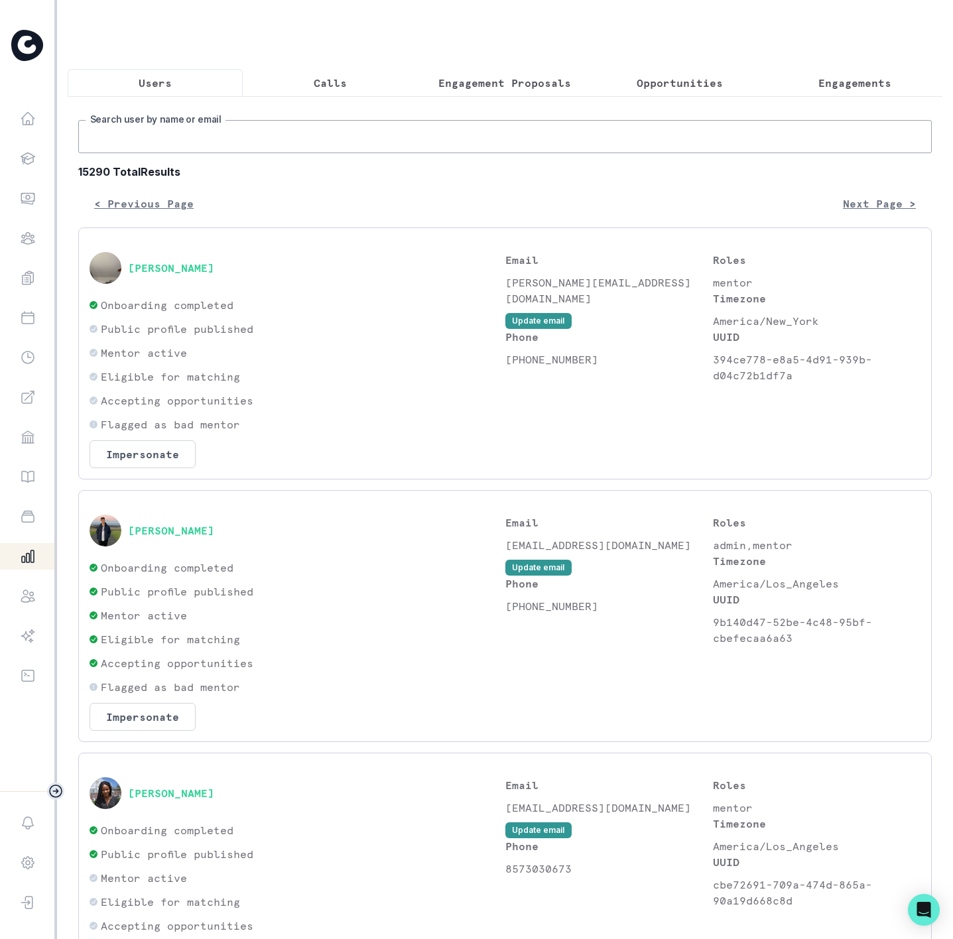
click at [162, 152] on input "Search user by name or email" at bounding box center [505, 136] width 854 height 33
paste input "[PERSON_NAME]"
type input "[PERSON_NAME]"
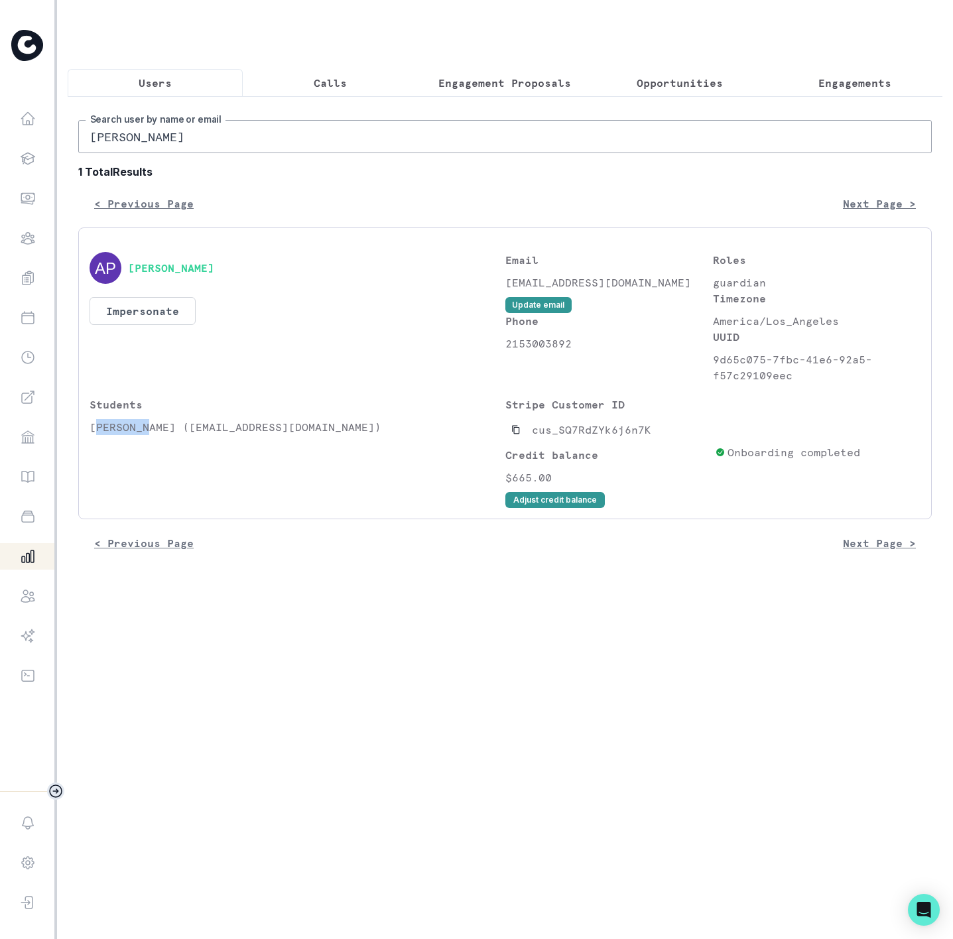
drag, startPoint x: 94, startPoint y: 444, endPoint x: 147, endPoint y: 444, distance: 53.7
click at [147, 435] on p "[PERSON_NAME] ([EMAIL_ADDRESS][DOMAIN_NAME])" at bounding box center [298, 427] width 416 height 16
click at [117, 435] on p "[PERSON_NAME] ([EMAIL_ADDRESS][DOMAIN_NAME])" at bounding box center [298, 427] width 416 height 16
drag, startPoint x: 90, startPoint y: 442, endPoint x: 168, endPoint y: 450, distance: 78.0
click at [168, 435] on p "[PERSON_NAME] ([EMAIL_ADDRESS][DOMAIN_NAME])" at bounding box center [298, 427] width 416 height 16
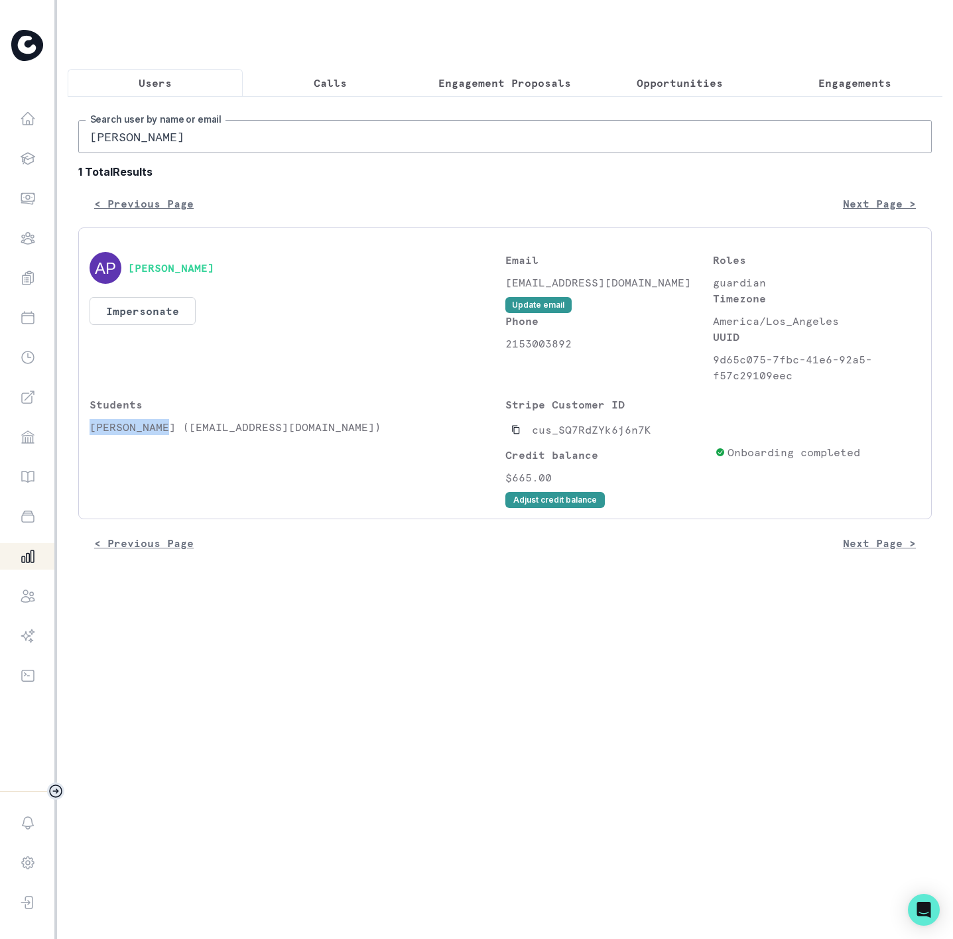
copy p "[PERSON_NAME]"
click at [825, 86] on p "Engagements" at bounding box center [855, 83] width 73 height 16
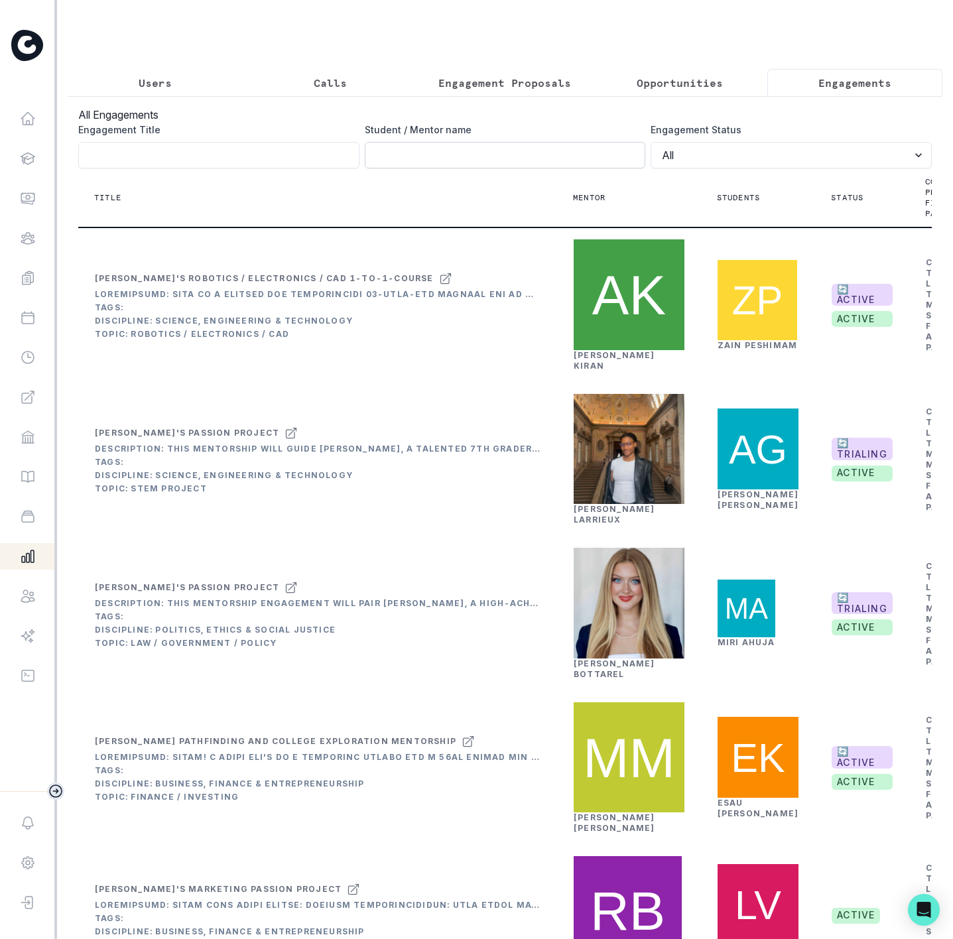
click at [380, 168] on input "Engagement Title" at bounding box center [505, 155] width 281 height 27
paste input "[PERSON_NAME]"
type input "[PERSON_NAME]"
click button "submit" at bounding box center [0, 0] width 0 height 0
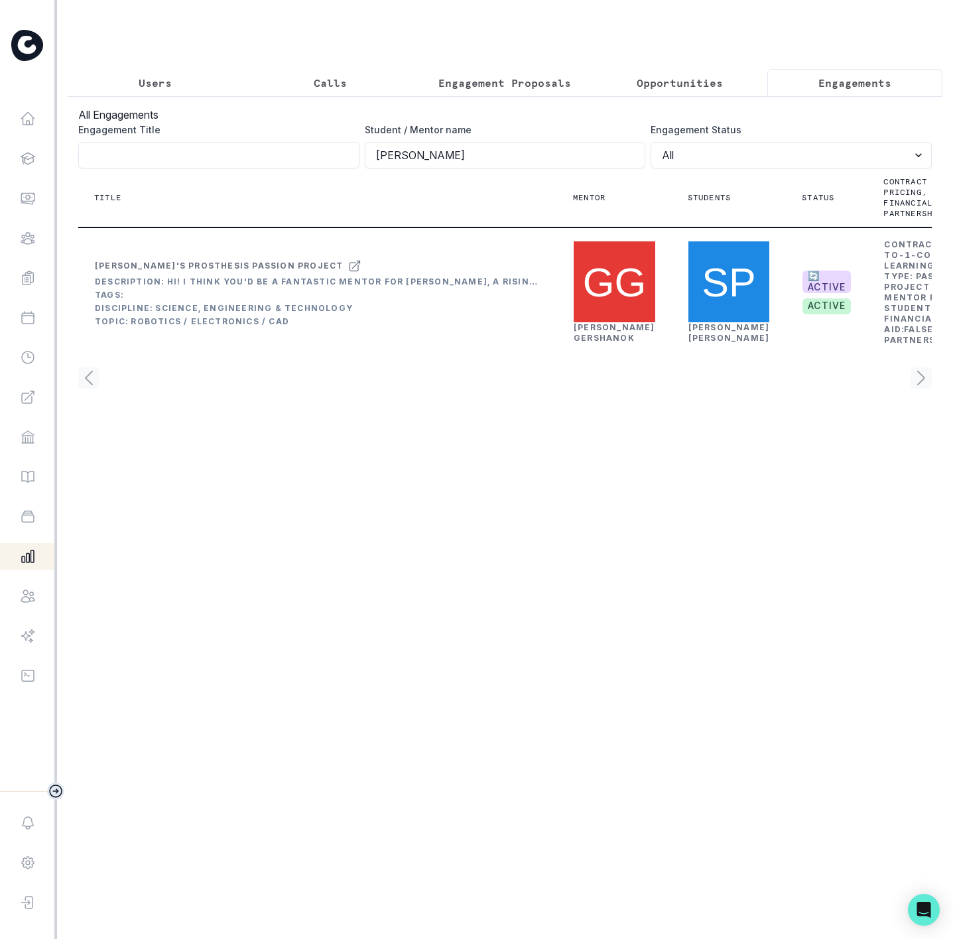
click at [161, 82] on p "Users" at bounding box center [155, 83] width 33 height 16
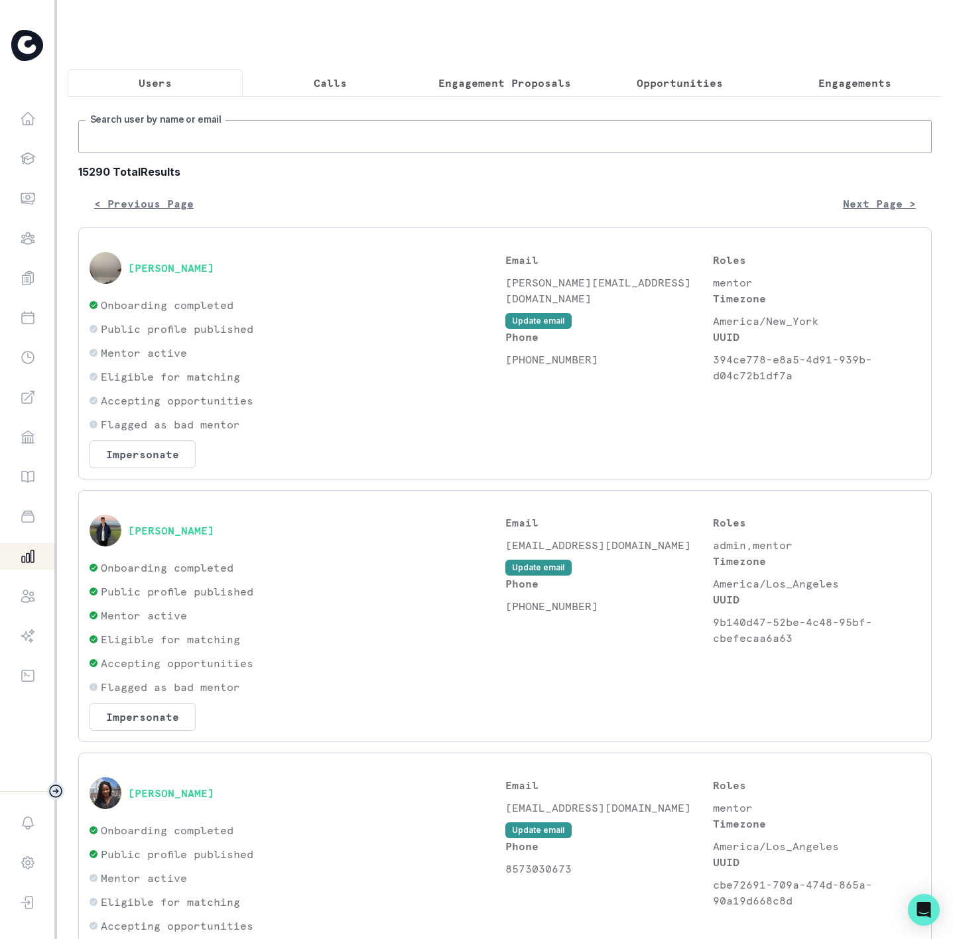
click at [133, 152] on input "Search user by name or email" at bounding box center [505, 136] width 854 height 33
paste input "[PERSON_NAME]"
type input "[PERSON_NAME]"
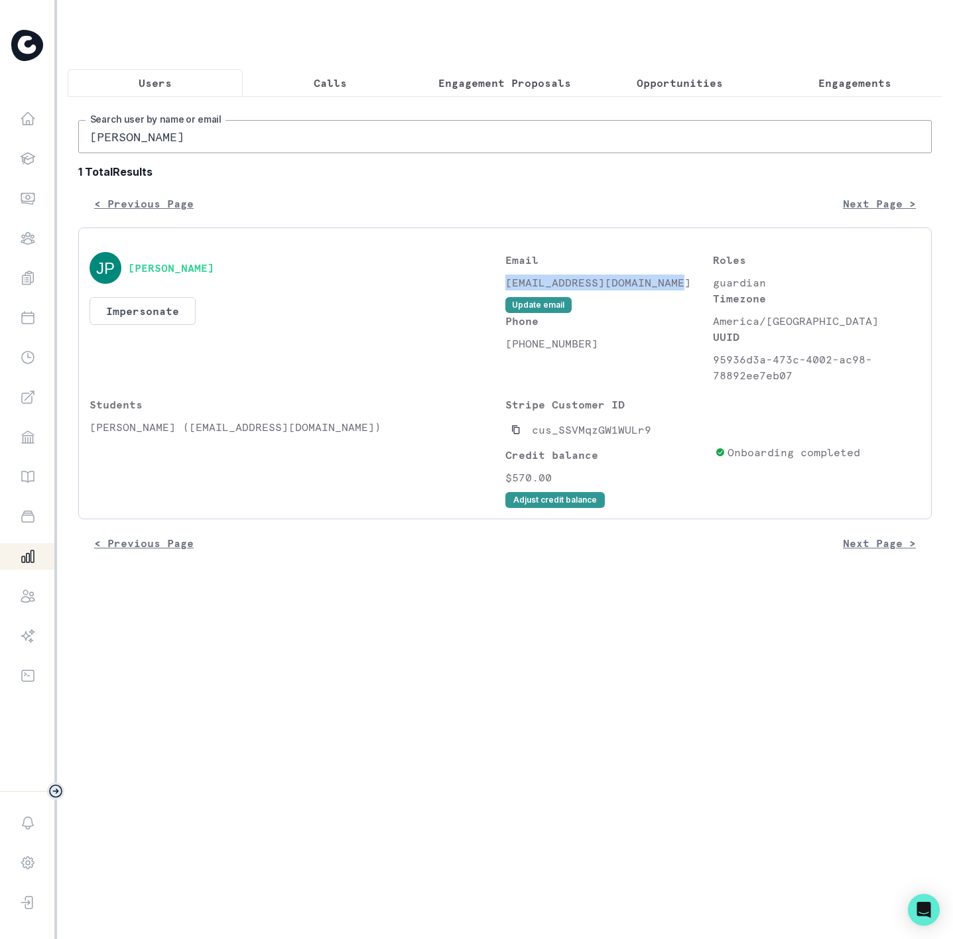
drag, startPoint x: 506, startPoint y: 295, endPoint x: 704, endPoint y: 305, distance: 198.6
click at [704, 291] on p "[EMAIL_ADDRESS][DOMAIN_NAME]" at bounding box center [609, 283] width 208 height 16
copy p "[EMAIL_ADDRESS][DOMAIN_NAME]"
drag, startPoint x: 182, startPoint y: 145, endPoint x: 12, endPoint y: 155, distance: 170.1
click at [12, 155] on div "Home Students Finance Browse Mentors Guardian Guide Calendar Availability Help …" at bounding box center [476, 469] width 953 height 939
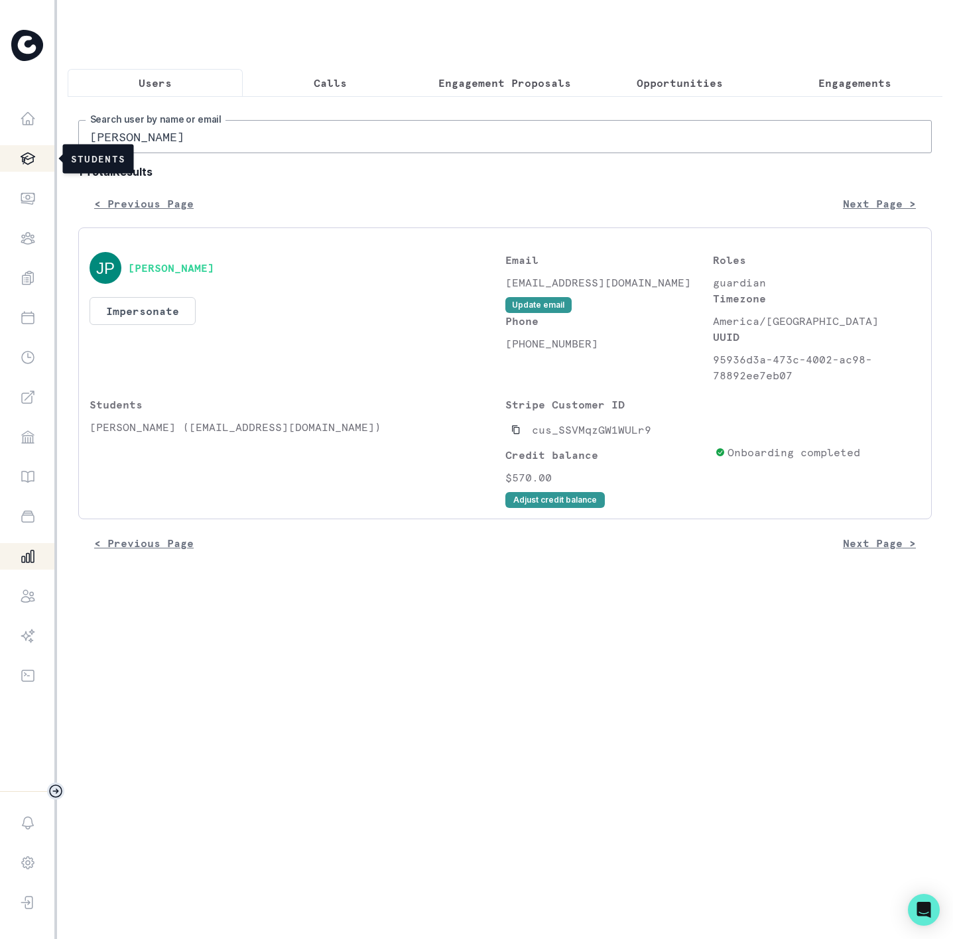
type input "[PERSON_NAME]"
drag, startPoint x: 101, startPoint y: 150, endPoint x: -170, endPoint y: 150, distance: 272.0
click at [0, 150] on html "Home Students Finance Browse Mentors Guardian Guide Calendar Availability Help …" at bounding box center [476, 469] width 953 height 939
paste input "[PERSON_NAME]"
type input "[PERSON_NAME]"
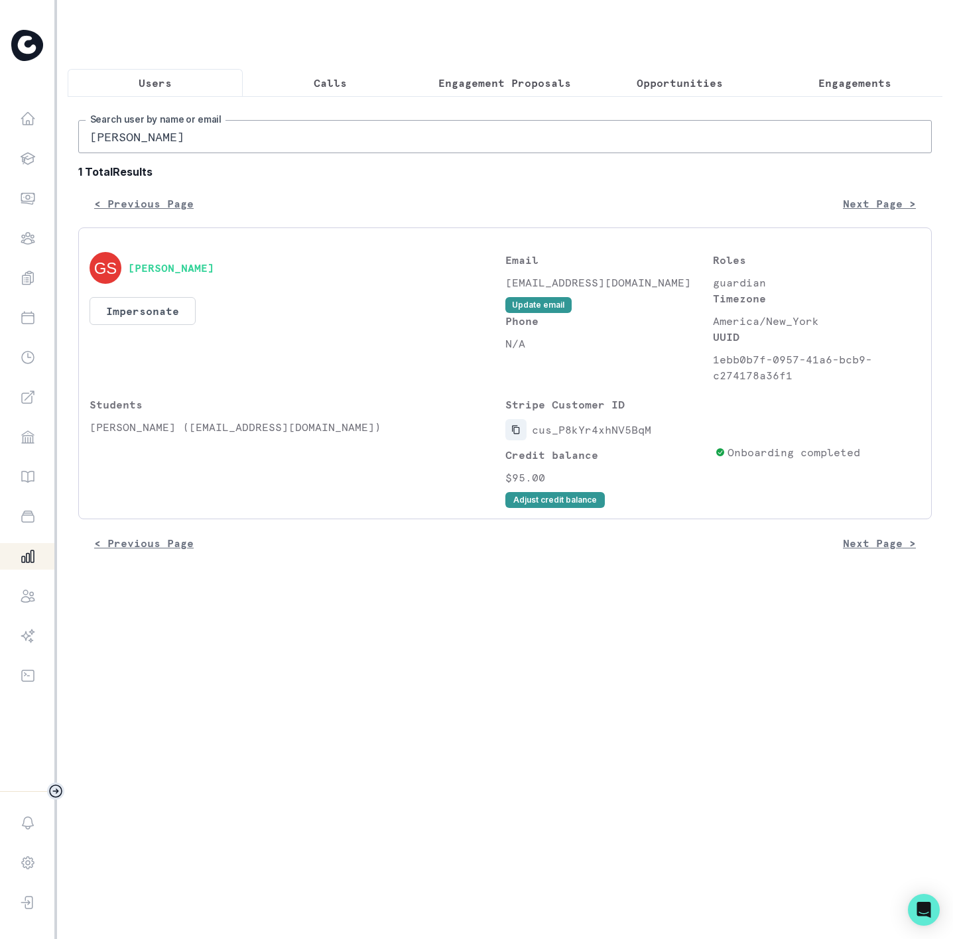
click at [509, 440] on button "Copied to clipboard" at bounding box center [515, 429] width 21 height 21
click at [541, 508] on button "Adjust credit balance" at bounding box center [555, 500] width 100 height 16
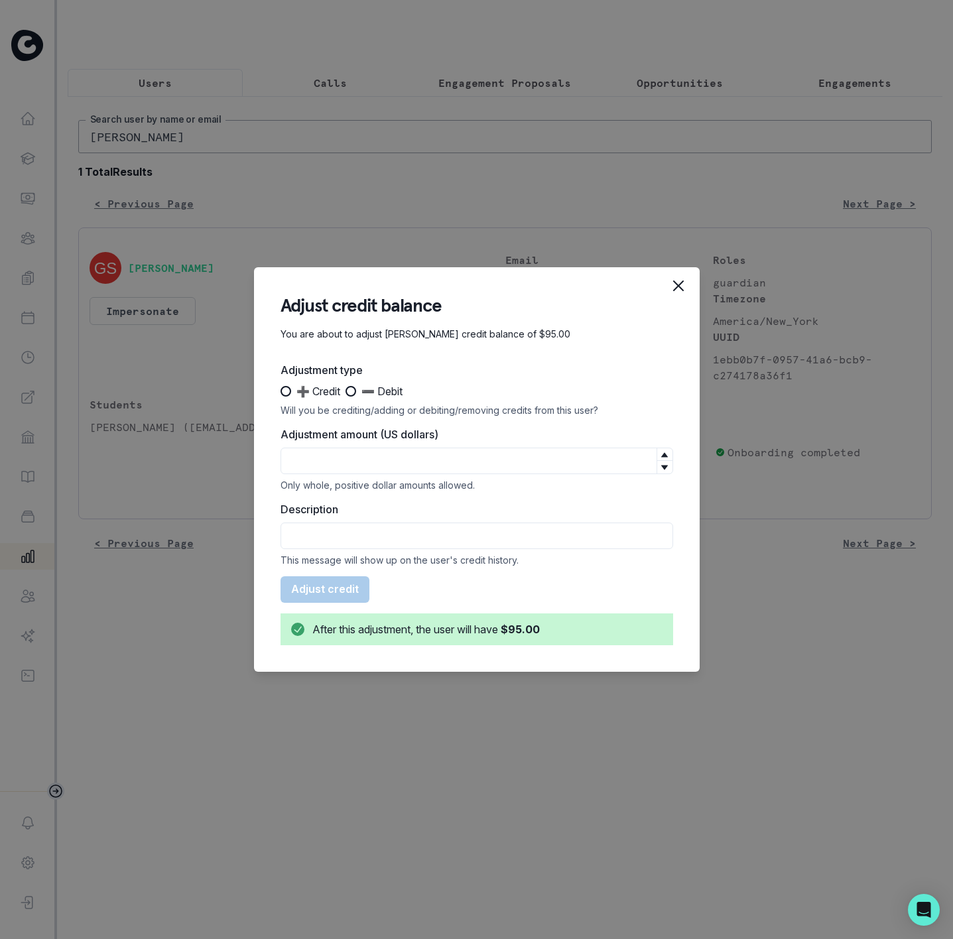
drag, startPoint x: 285, startPoint y: 396, endPoint x: 329, endPoint y: 484, distance: 98.5
click at [285, 398] on label "➕ Credit" at bounding box center [311, 391] width 60 height 16
click at [281, 392] on input "➕ Credit" at bounding box center [280, 391] width 1 height 1
radio input "true"
click at [331, 464] on input "Adjustment amount (US dollars)" at bounding box center [477, 461] width 393 height 27
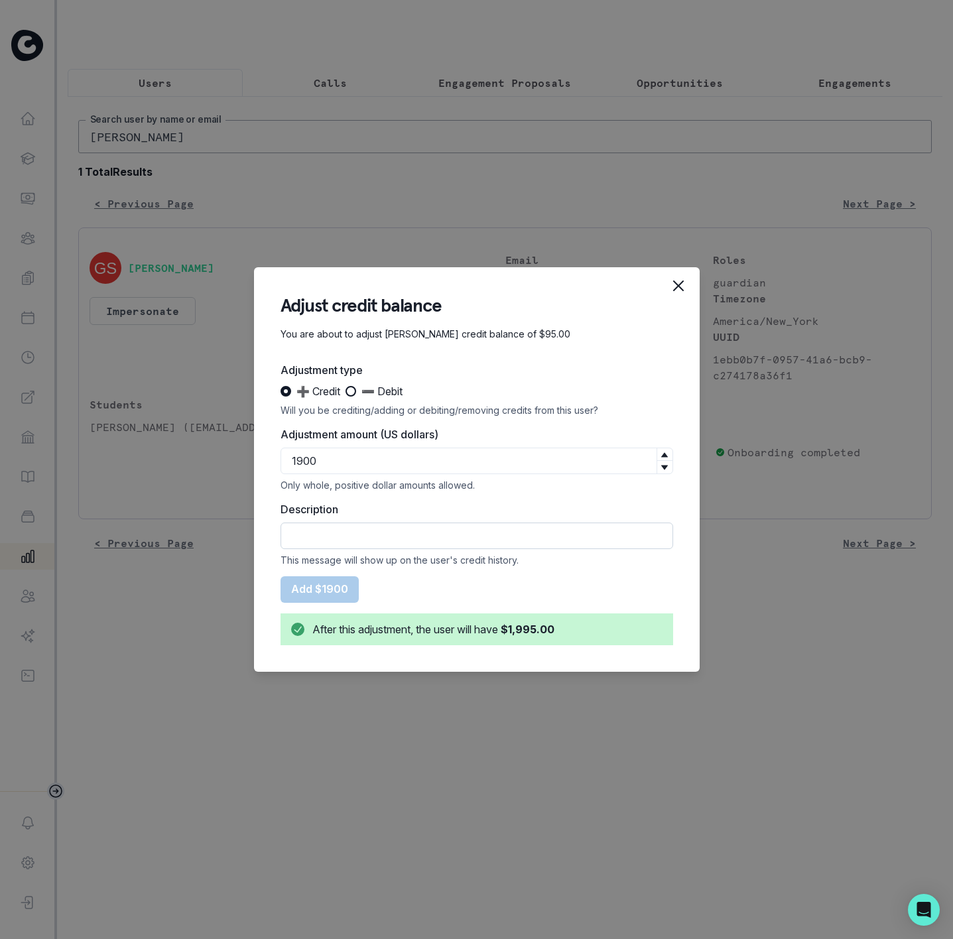
type input "1900"
click at [374, 523] on input "Description" at bounding box center [477, 536] width 393 height 27
type input "20-Session Package"
click at [335, 592] on button "Add $1900" at bounding box center [320, 589] width 78 height 27
